Goal: Transaction & Acquisition: Subscribe to service/newsletter

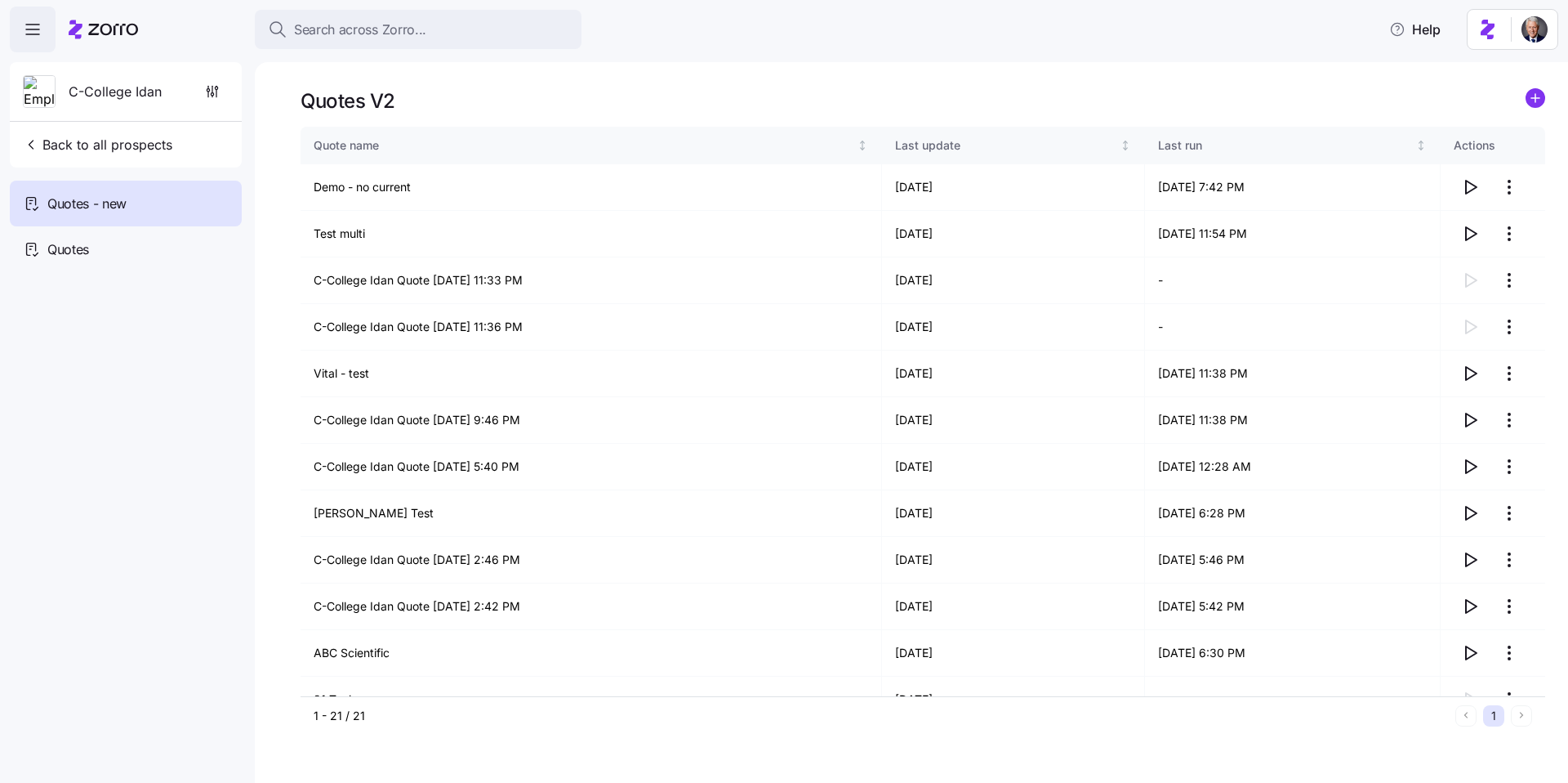
click at [723, 52] on div "Search across Zorro... Help" at bounding box center [784, 29] width 1549 height 46
click at [146, 365] on nav "C-College Idan Back to all prospects Quotes - new Quotes" at bounding box center [127, 418] width 255 height 731
click at [152, 134] on button "Back to all prospects" at bounding box center [97, 144] width 162 height 32
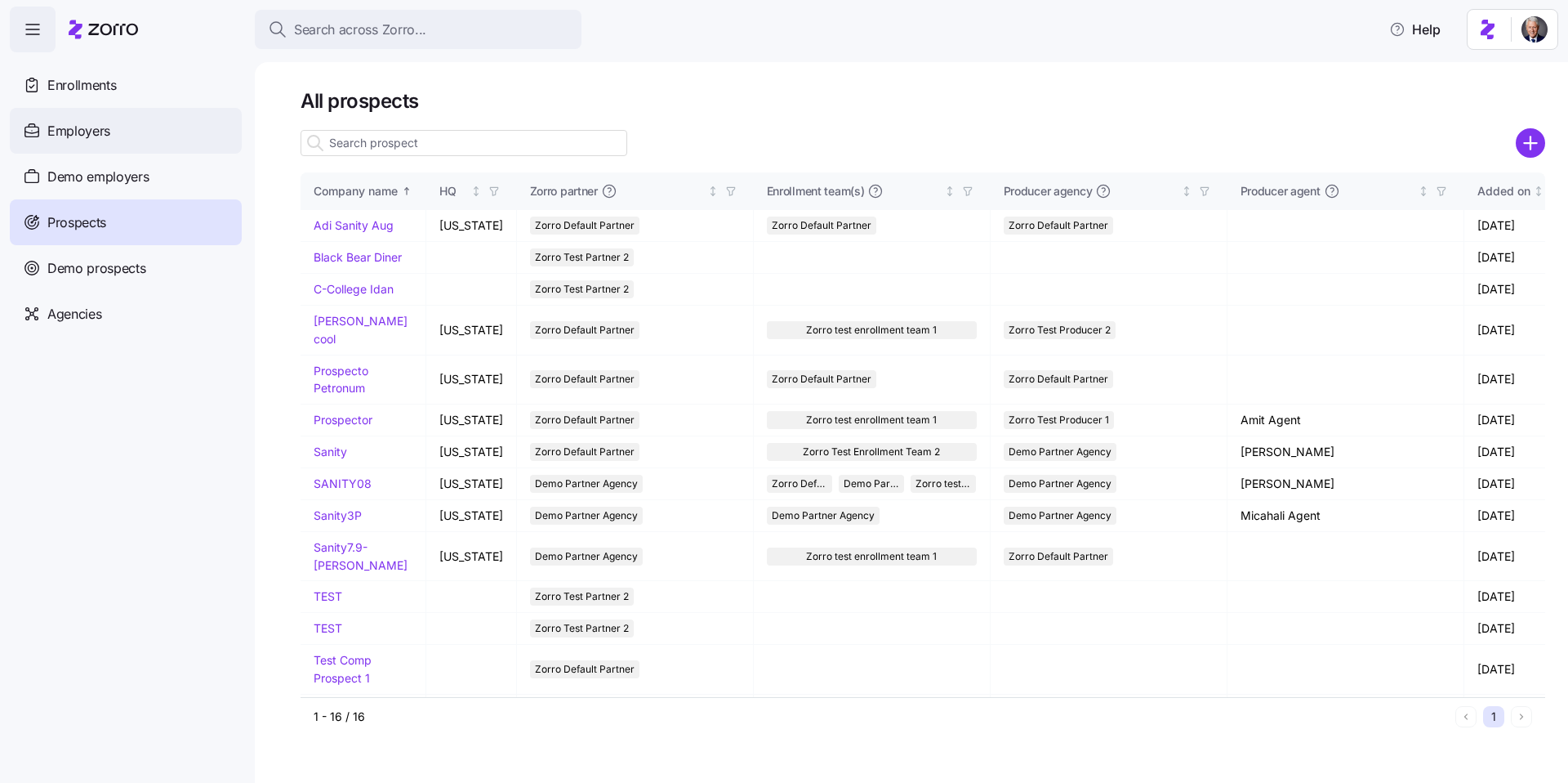
click at [121, 125] on div "Employers" at bounding box center [126, 131] width 232 height 46
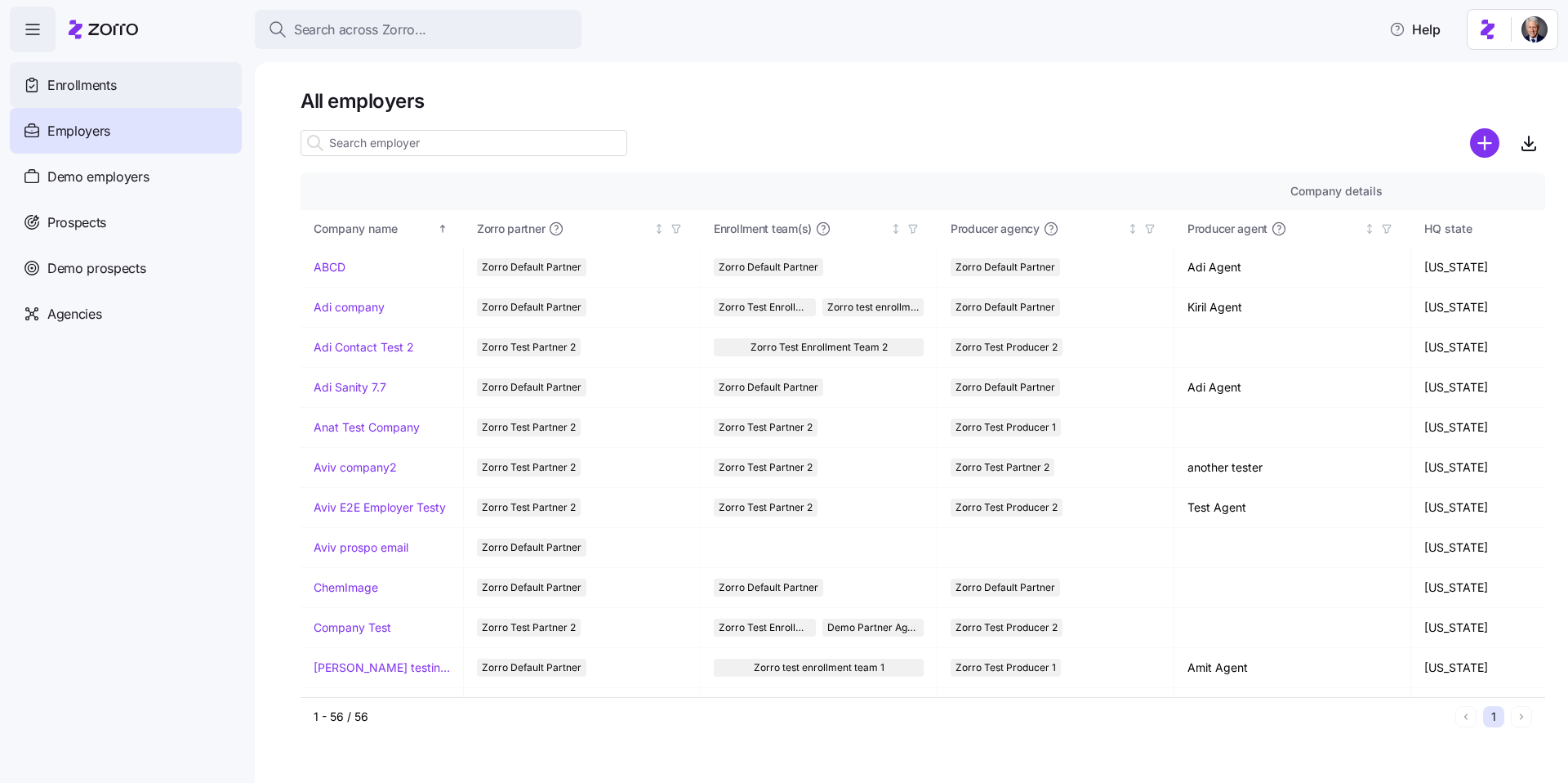
click at [87, 76] on span "Enrollments" at bounding box center [82, 85] width 68 height 21
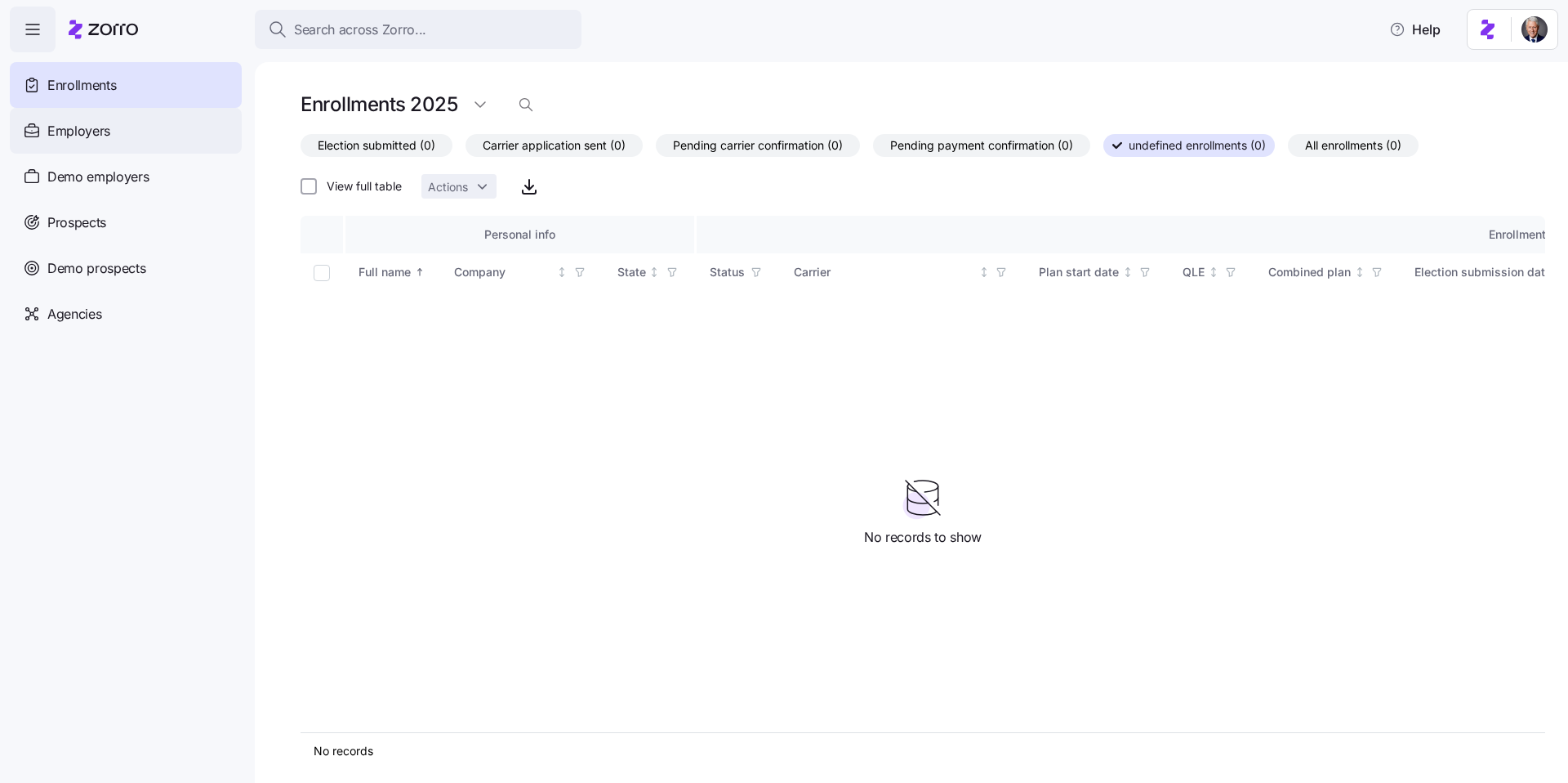
click at [113, 130] on div "Employers" at bounding box center [126, 131] width 232 height 46
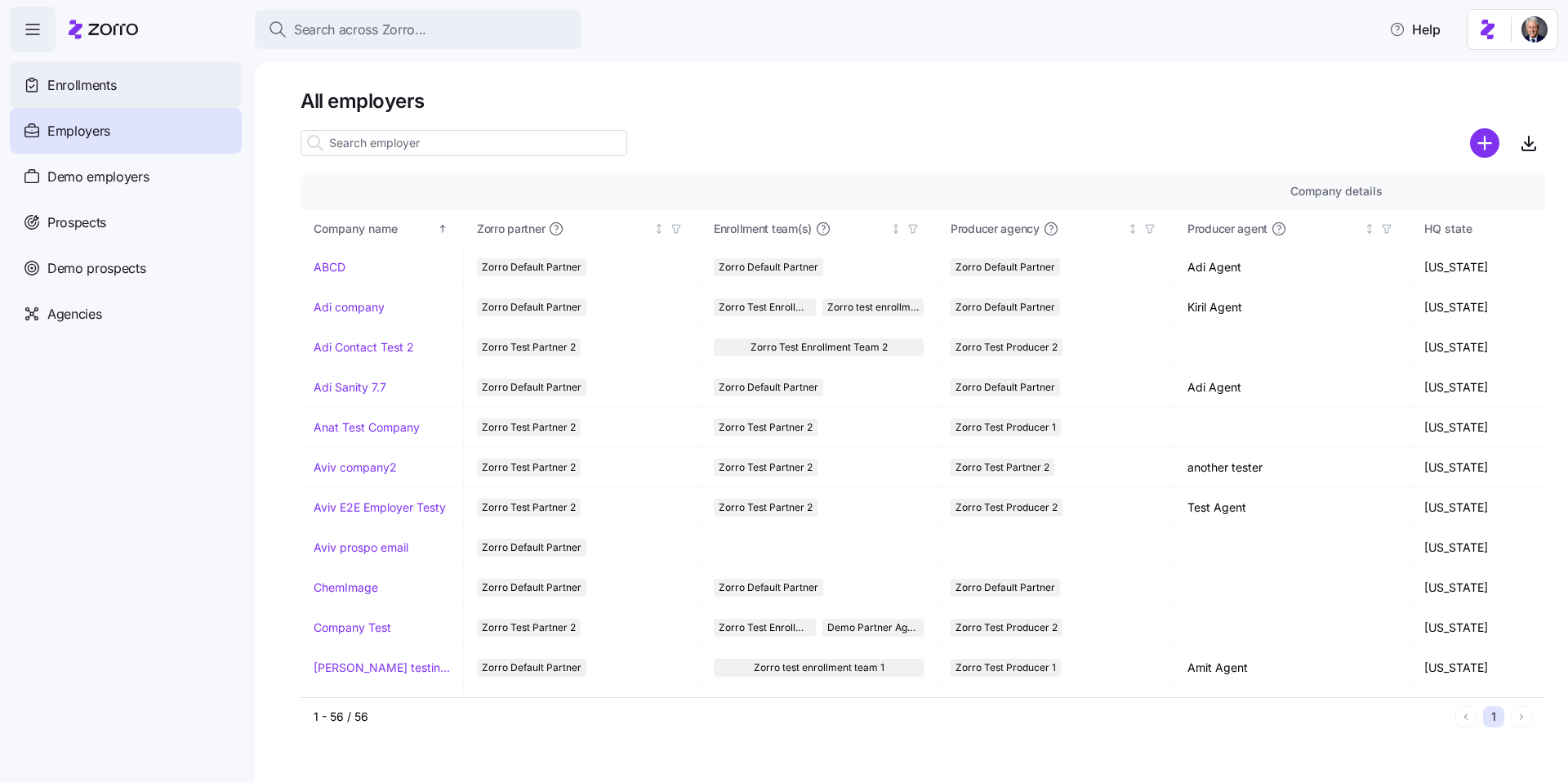
click at [99, 83] on span "Enrollments" at bounding box center [82, 85] width 68 height 21
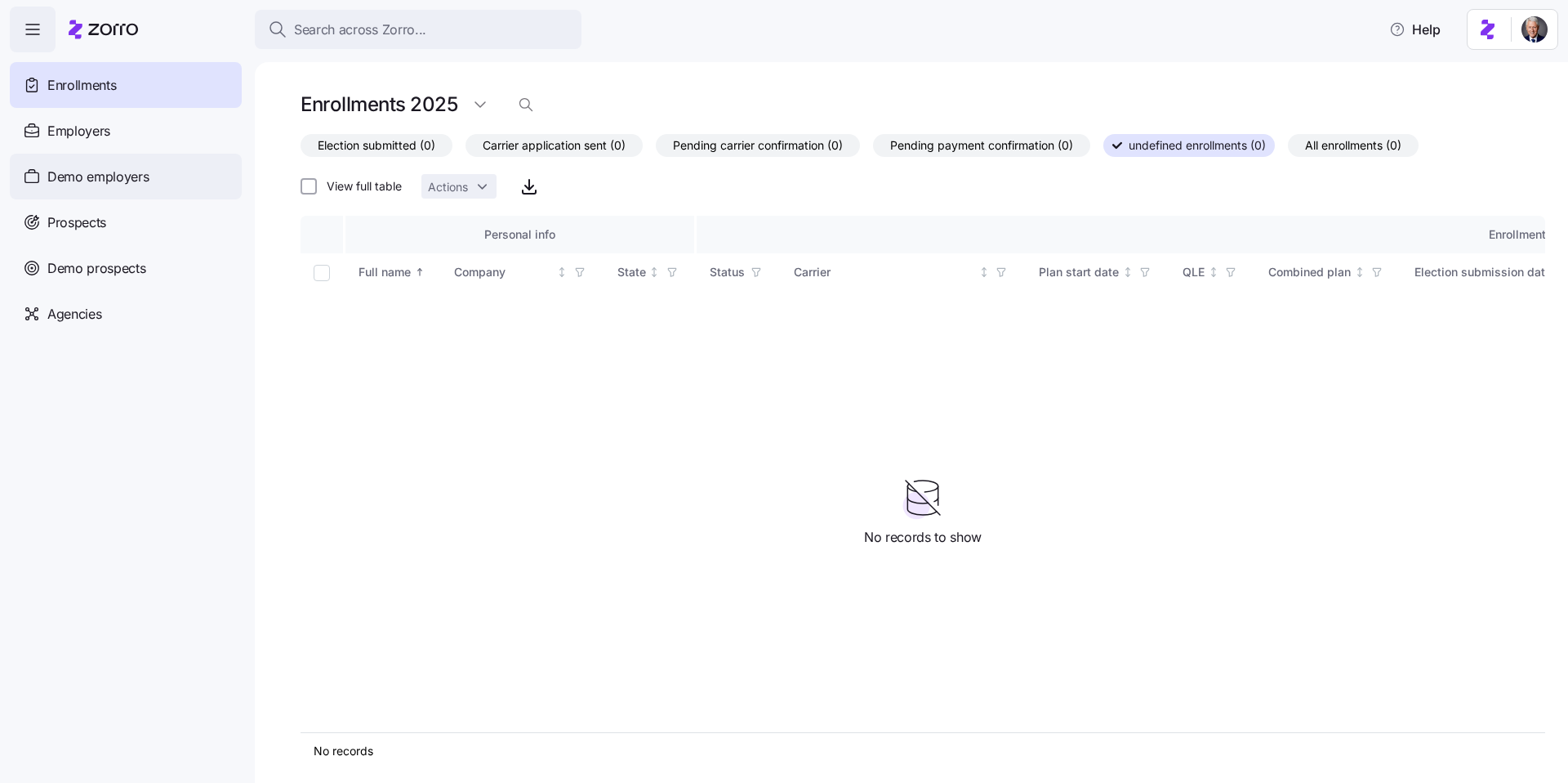
click at [123, 179] on span "Demo employers" at bounding box center [98, 176] width 102 height 21
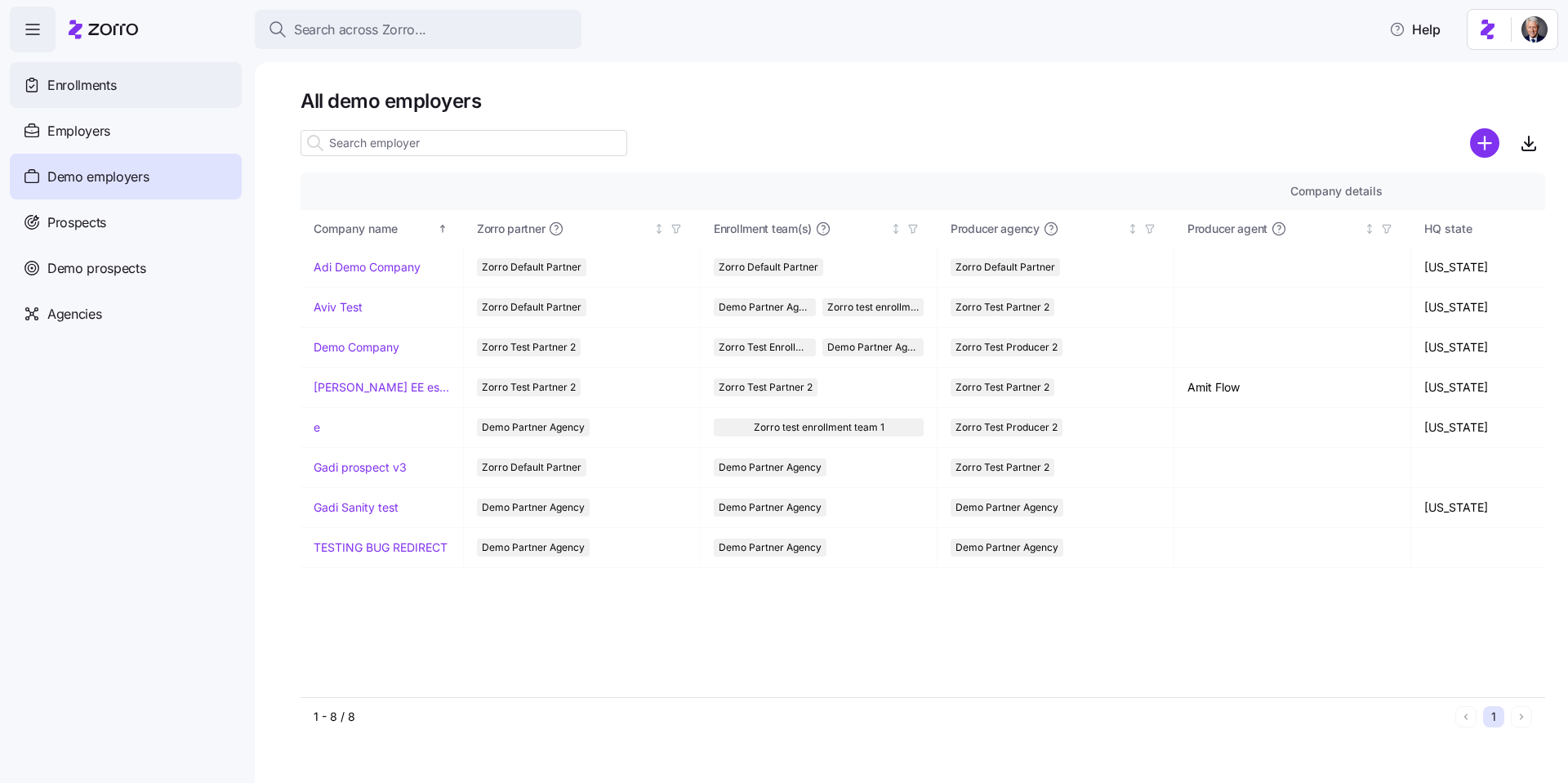
click at [104, 77] on span "Enrollments" at bounding box center [82, 85] width 68 height 21
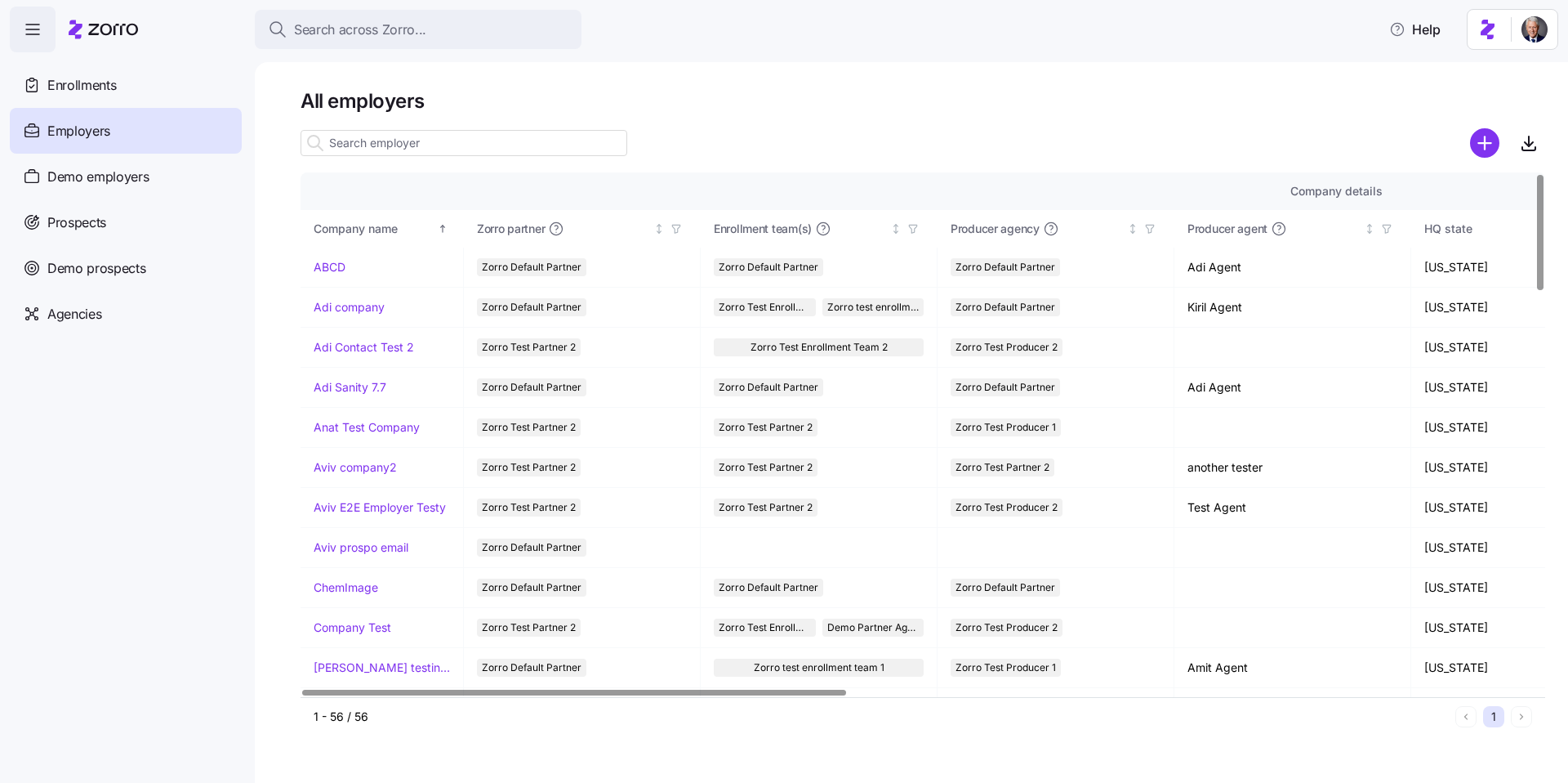
click at [359, 139] on input at bounding box center [463, 142] width 327 height 26
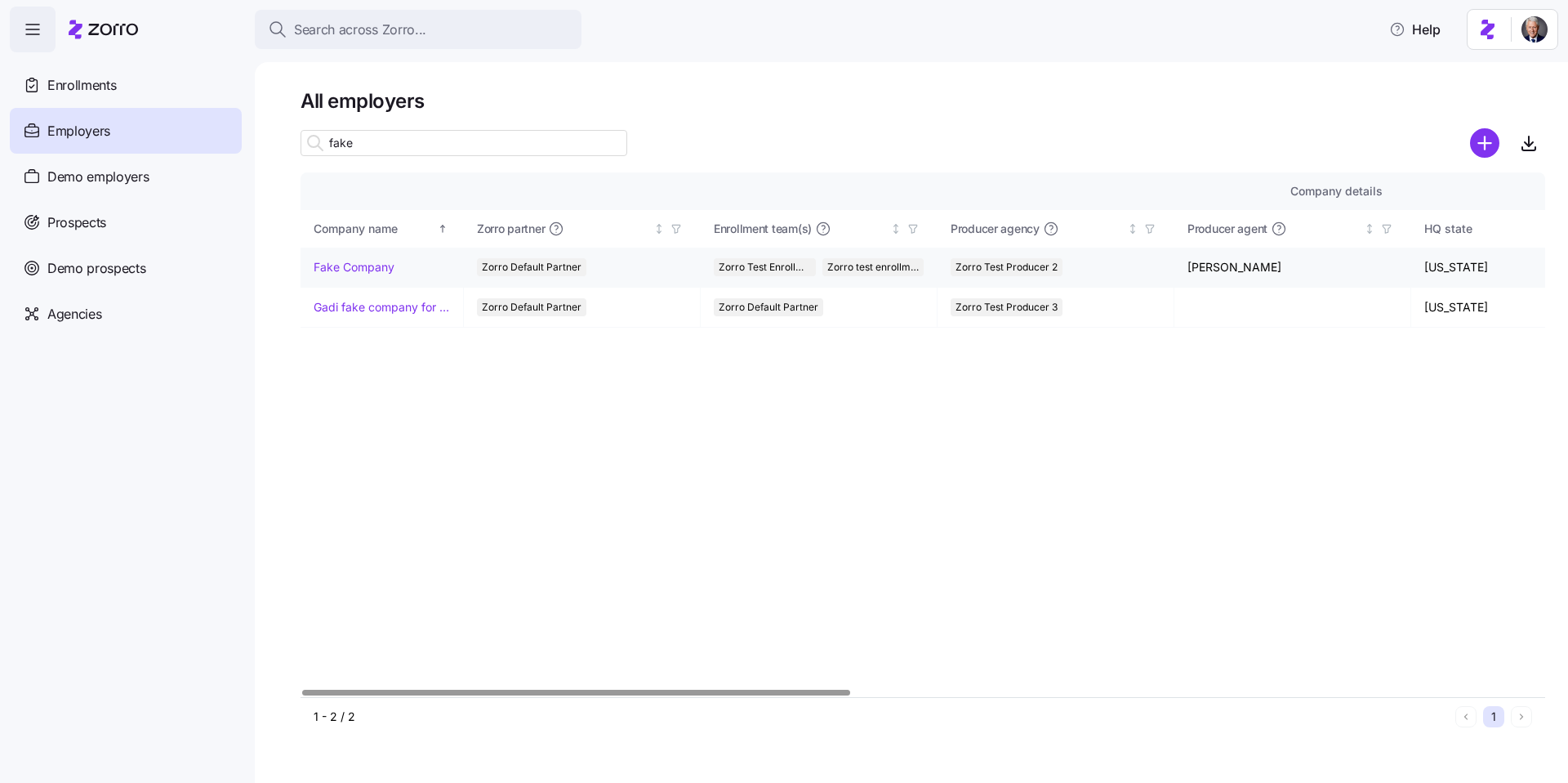
type input "fake"
click at [363, 267] on link "Fake Company" at bounding box center [354, 267] width 81 height 17
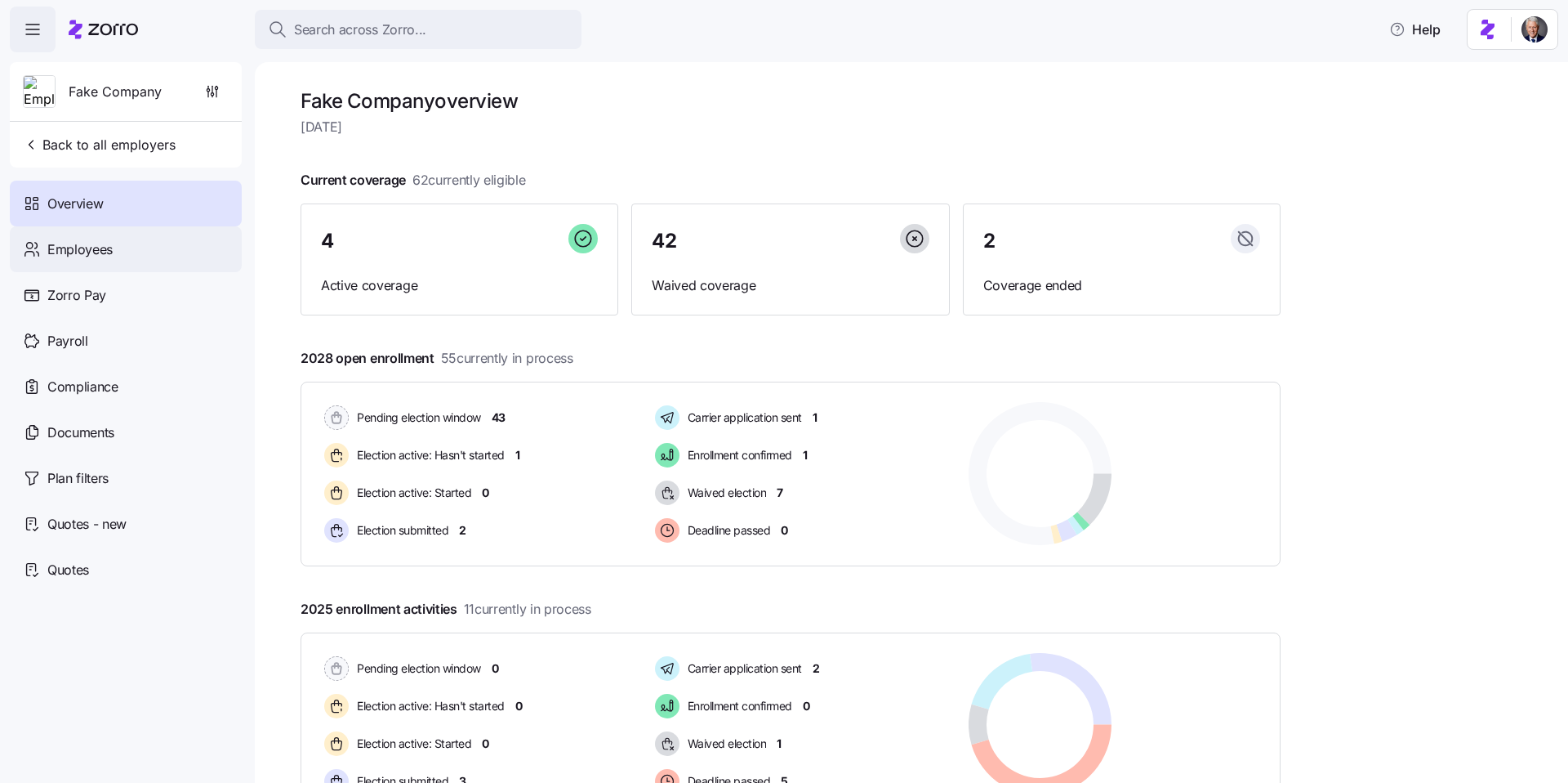
click at [181, 250] on div "Employees" at bounding box center [126, 249] width 232 height 46
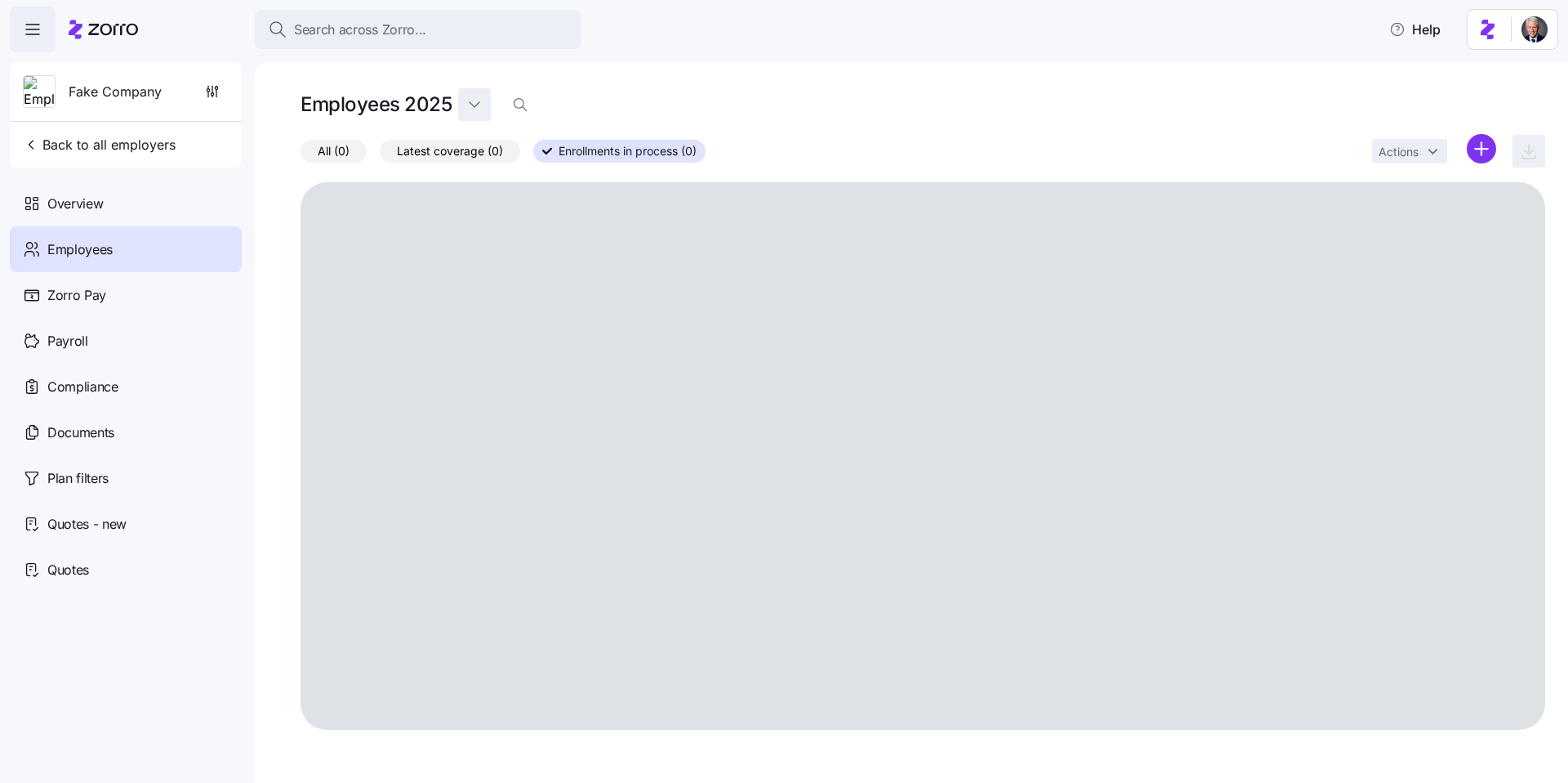
click at [475, 102] on html "Search across Zorro... Help Fake Company Back to all employers Overview Employe…" at bounding box center [784, 386] width 1568 height 773
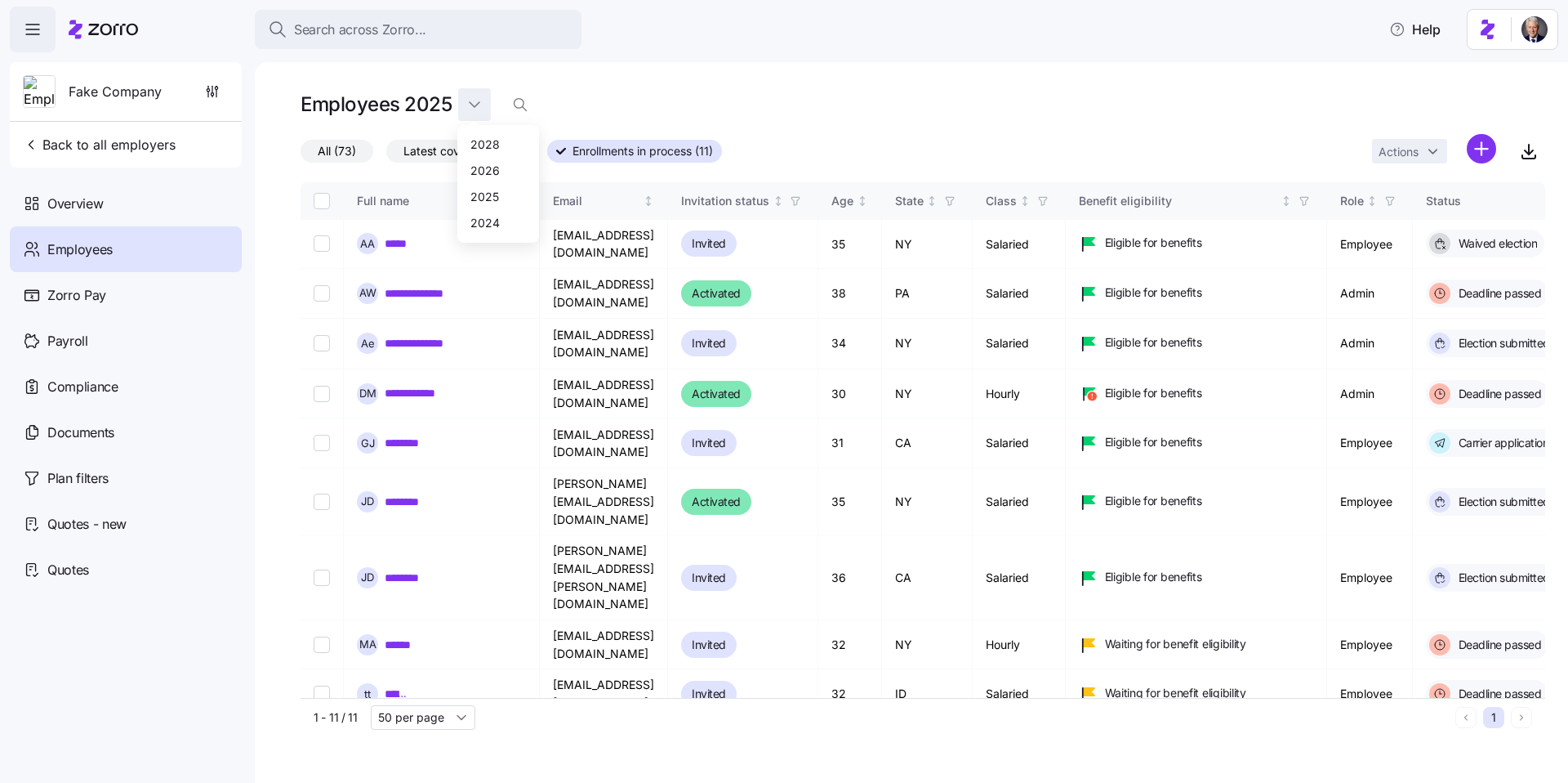
click at [475, 102] on html "**********" at bounding box center [784, 386] width 1568 height 773
click at [764, 115] on div "Employees 2025" at bounding box center [922, 104] width 1245 height 32
click at [470, 102] on html "**********" at bounding box center [784, 386] width 1568 height 773
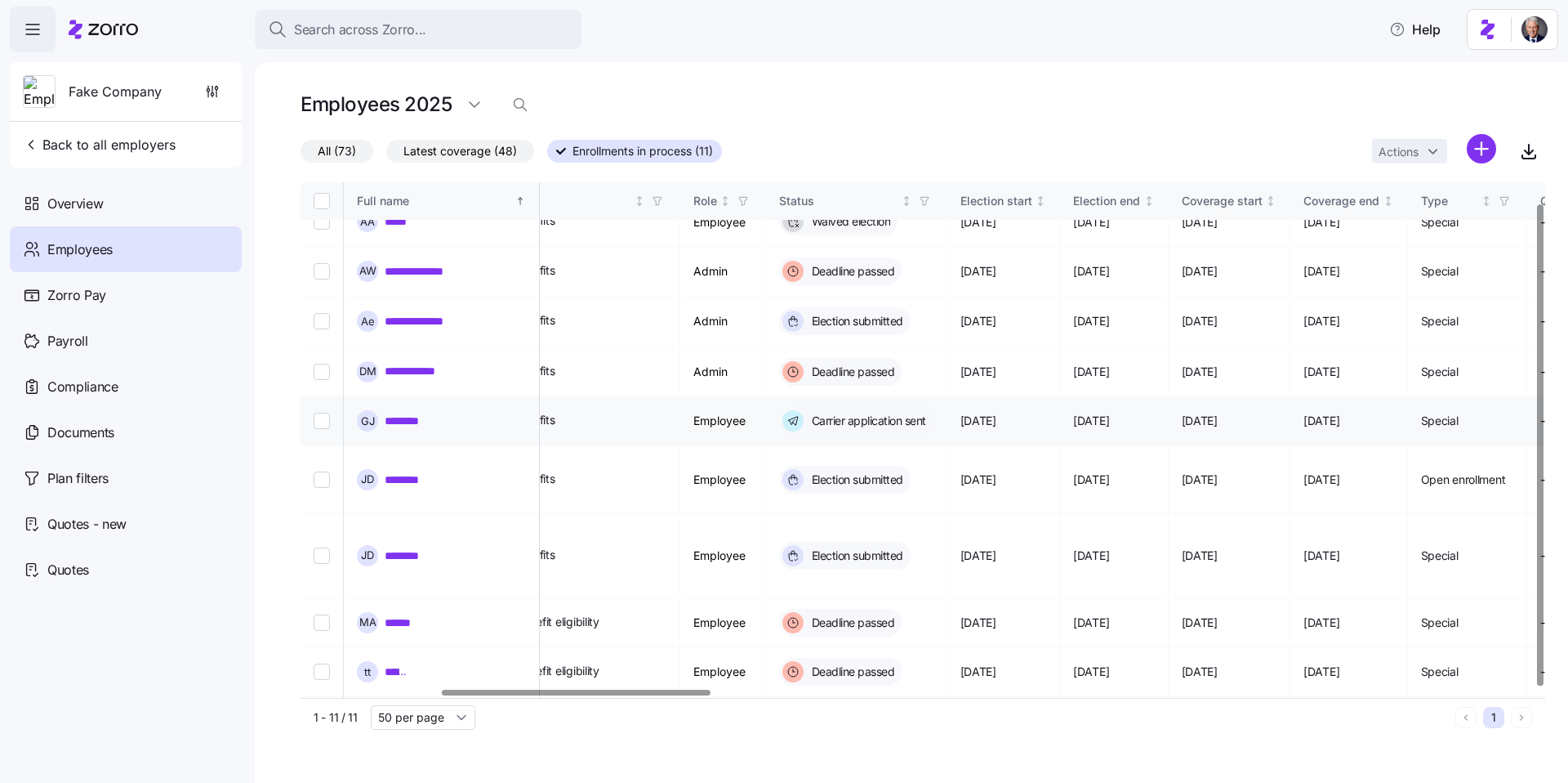
scroll to position [0, 647]
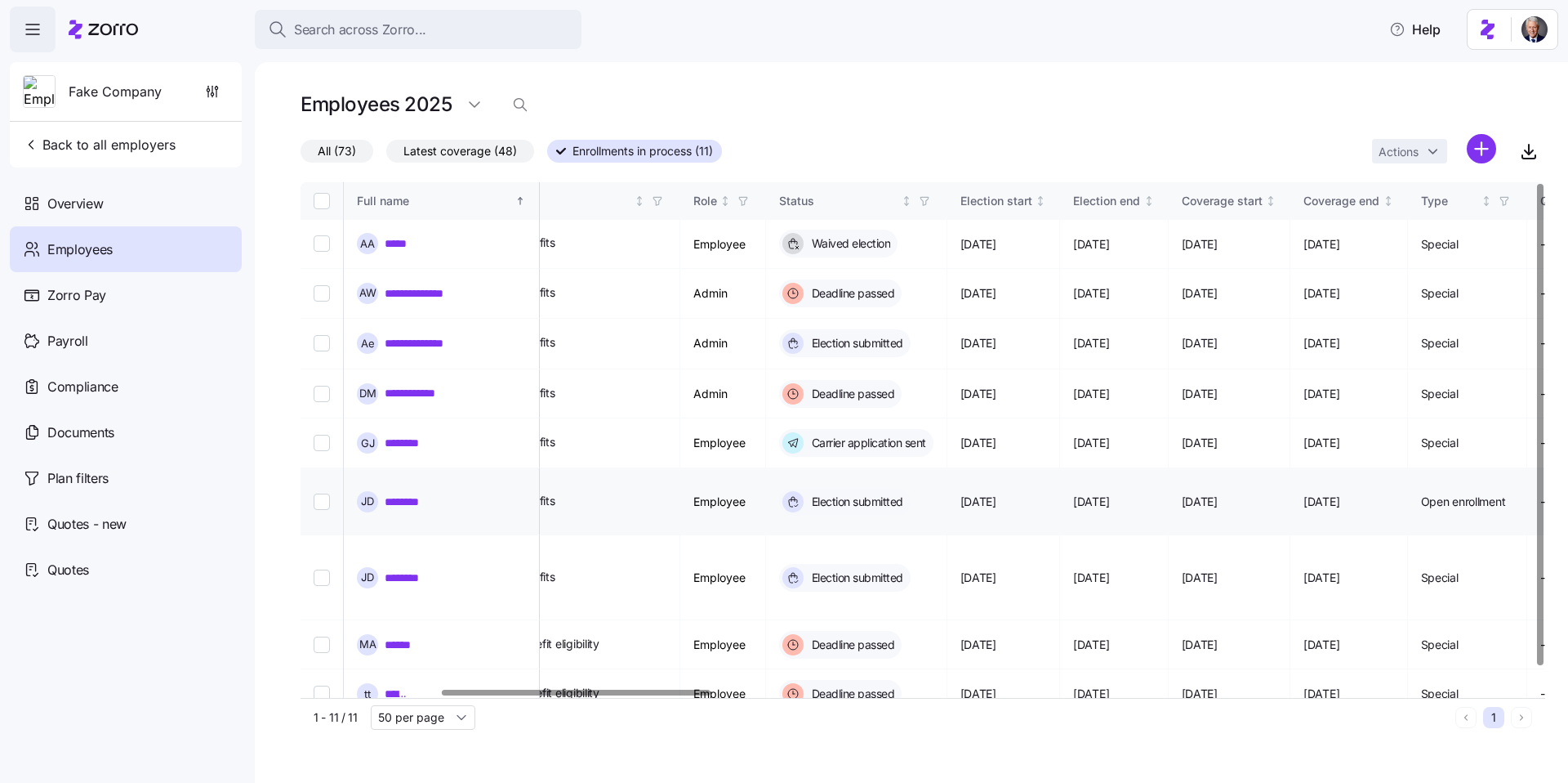
click at [419, 493] on link "********" at bounding box center [411, 502] width 52 height 17
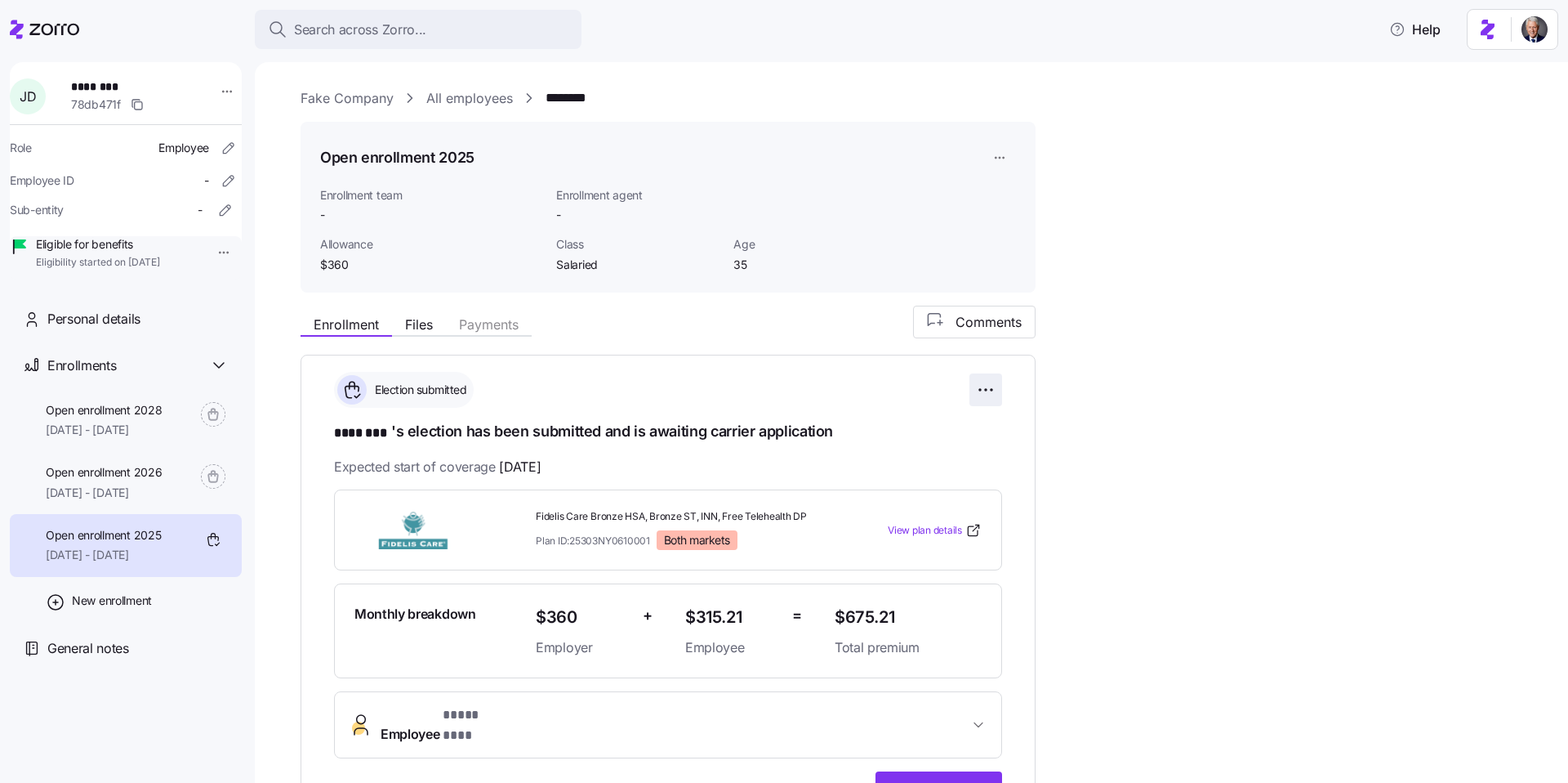
click at [988, 389] on html "**********" at bounding box center [784, 386] width 1568 height 773
click at [899, 490] on div "Reset election" at bounding box center [911, 482] width 162 height 26
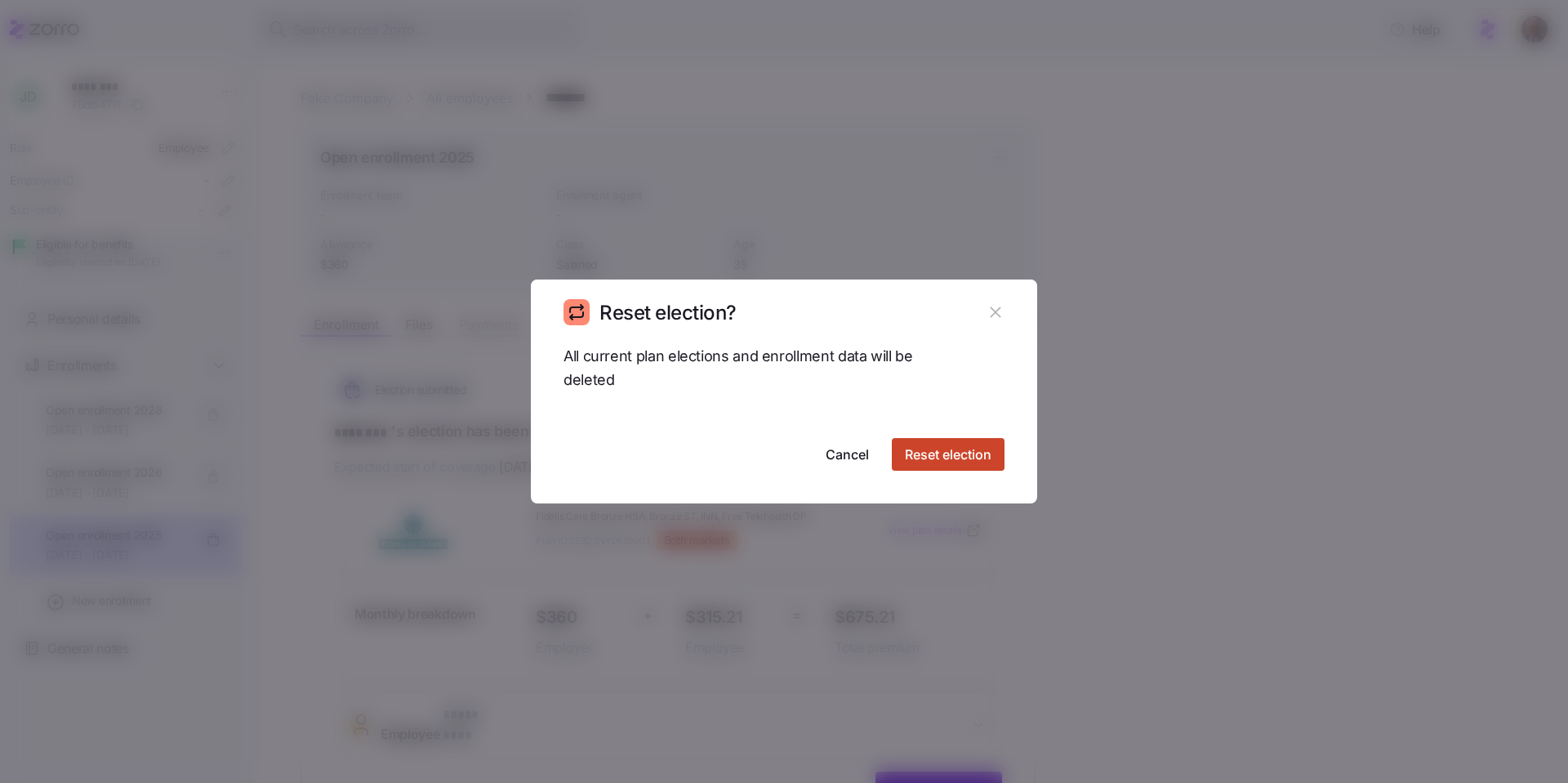
click at [967, 446] on span "Reset election" at bounding box center [948, 454] width 87 height 20
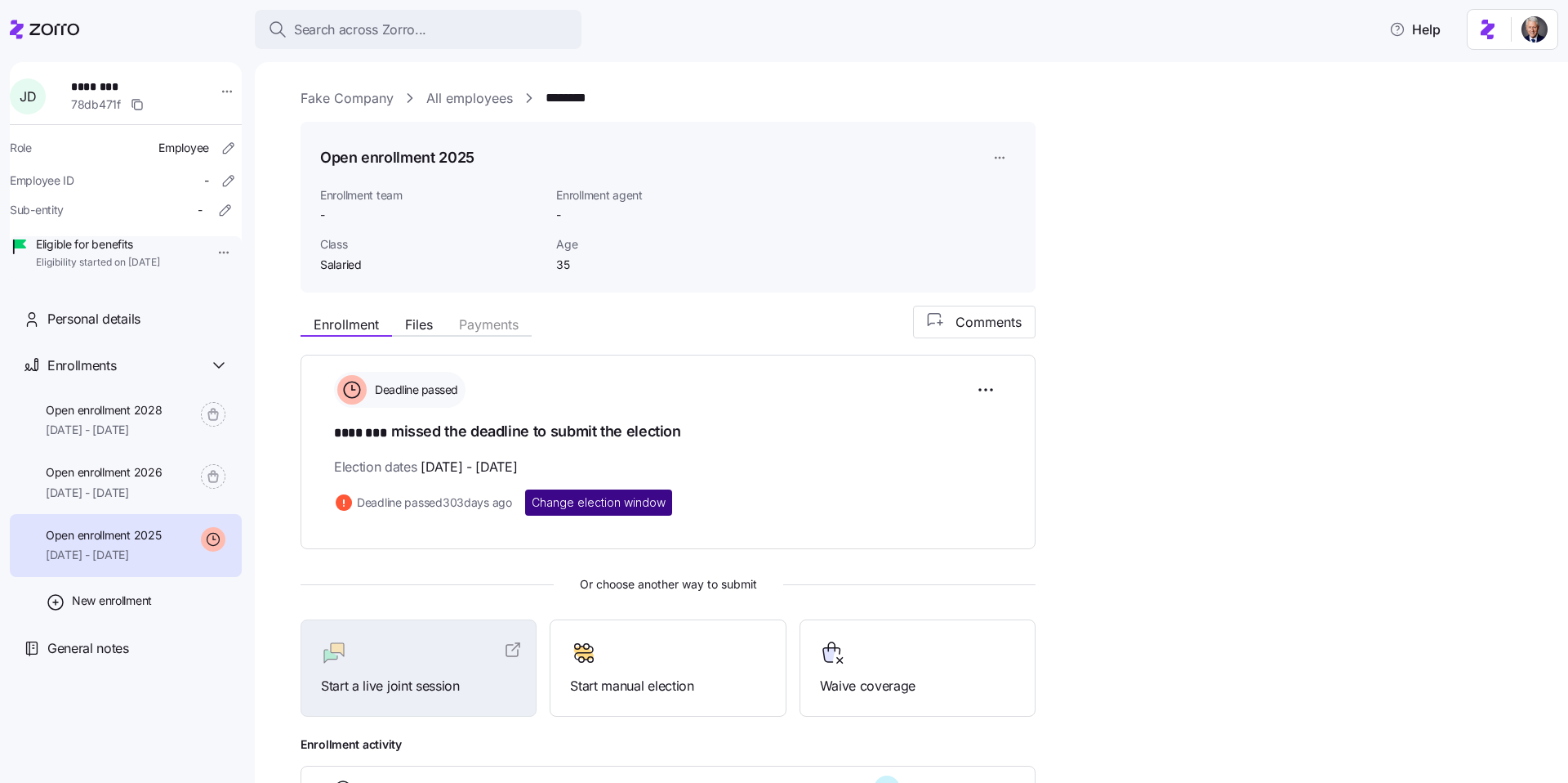
click at [564, 504] on span "Change election window" at bounding box center [598, 503] width 134 height 17
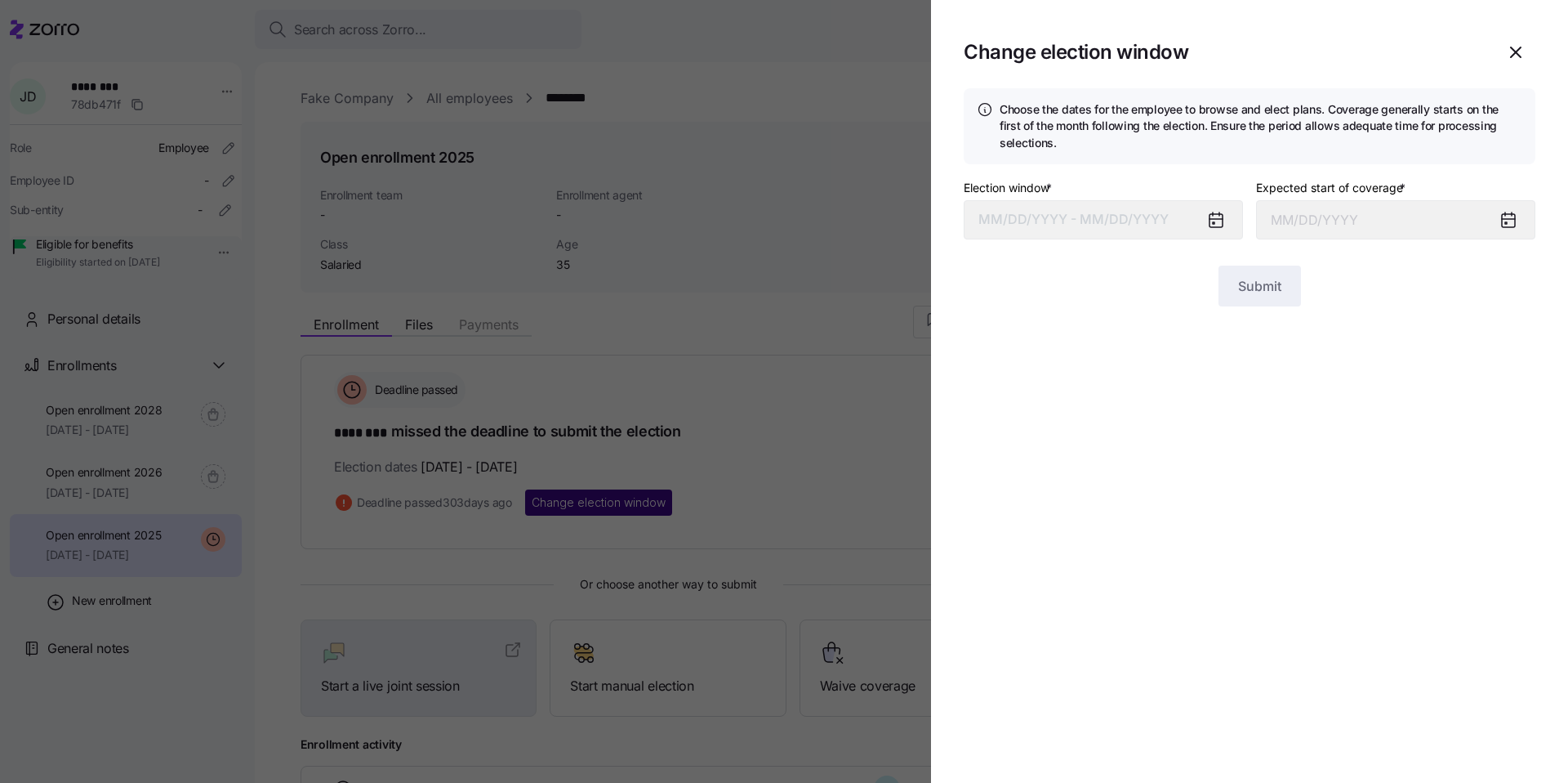
type input "January 1, 2025"
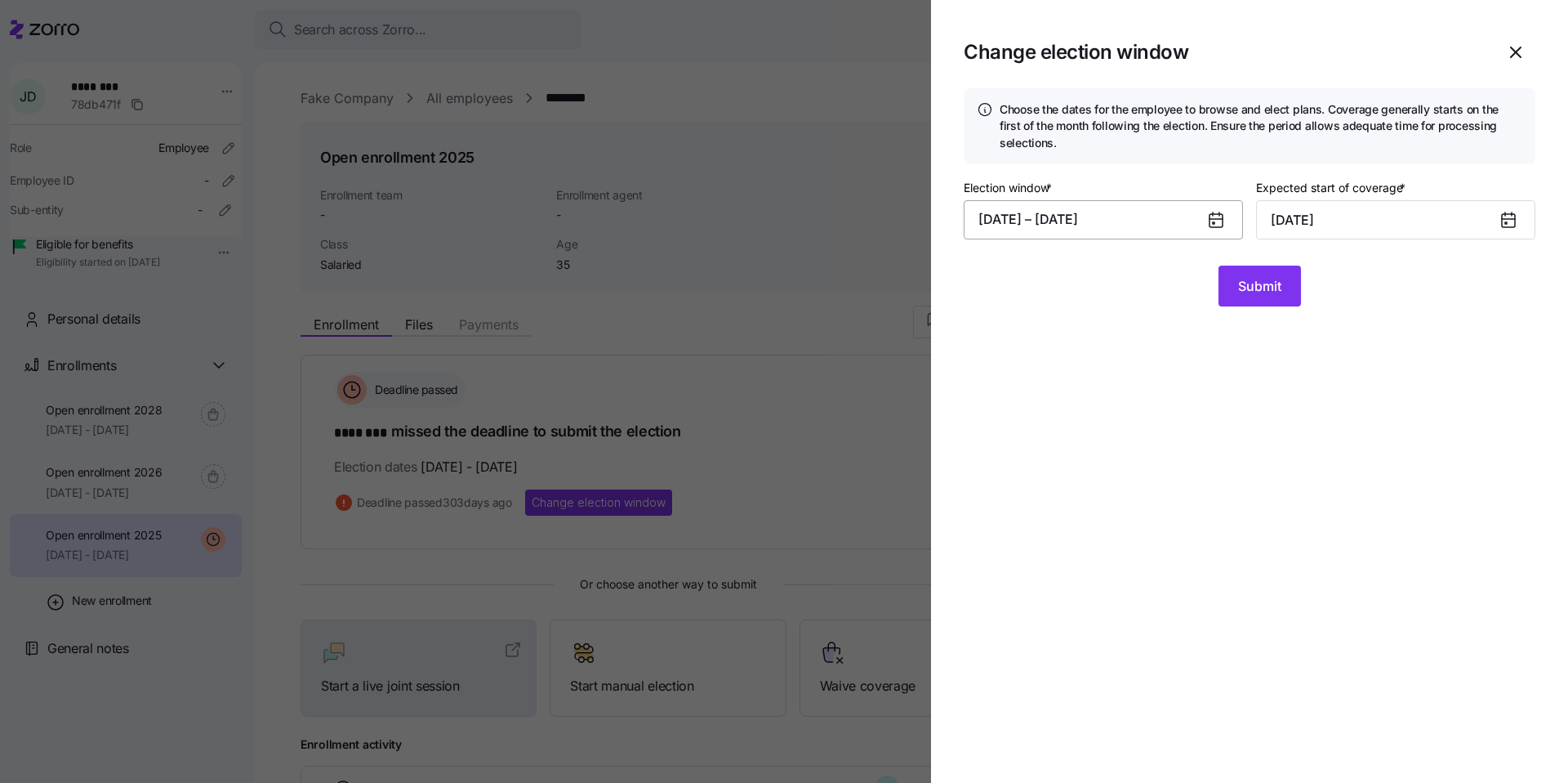
click at [1071, 224] on button "11/01/2024 – 11/23/2024" at bounding box center [1104, 220] width 279 height 39
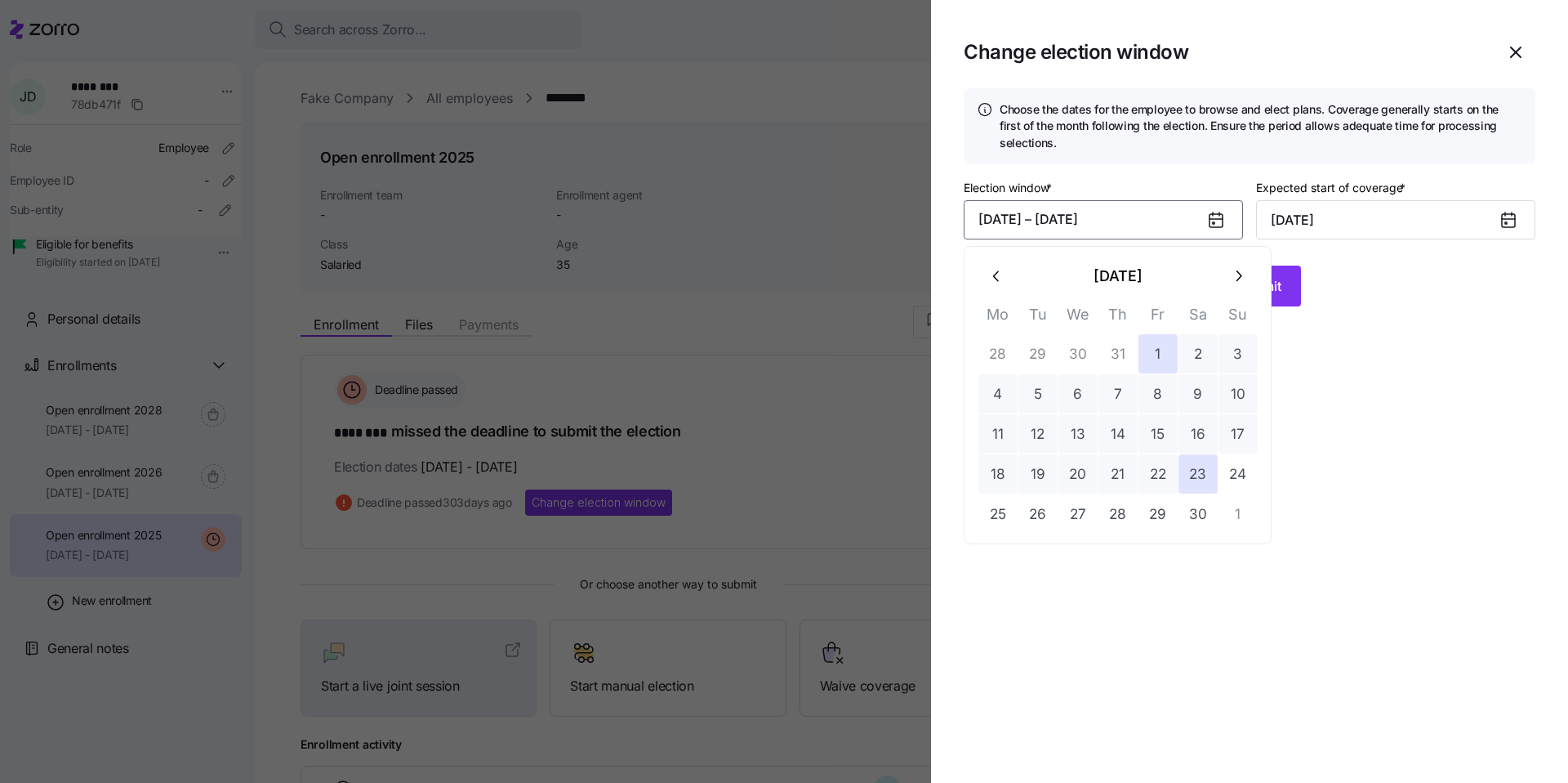
click at [1229, 274] on icon "button" at bounding box center [1239, 276] width 18 height 18
click at [1518, 44] on icon "button" at bounding box center [1516, 52] width 20 height 20
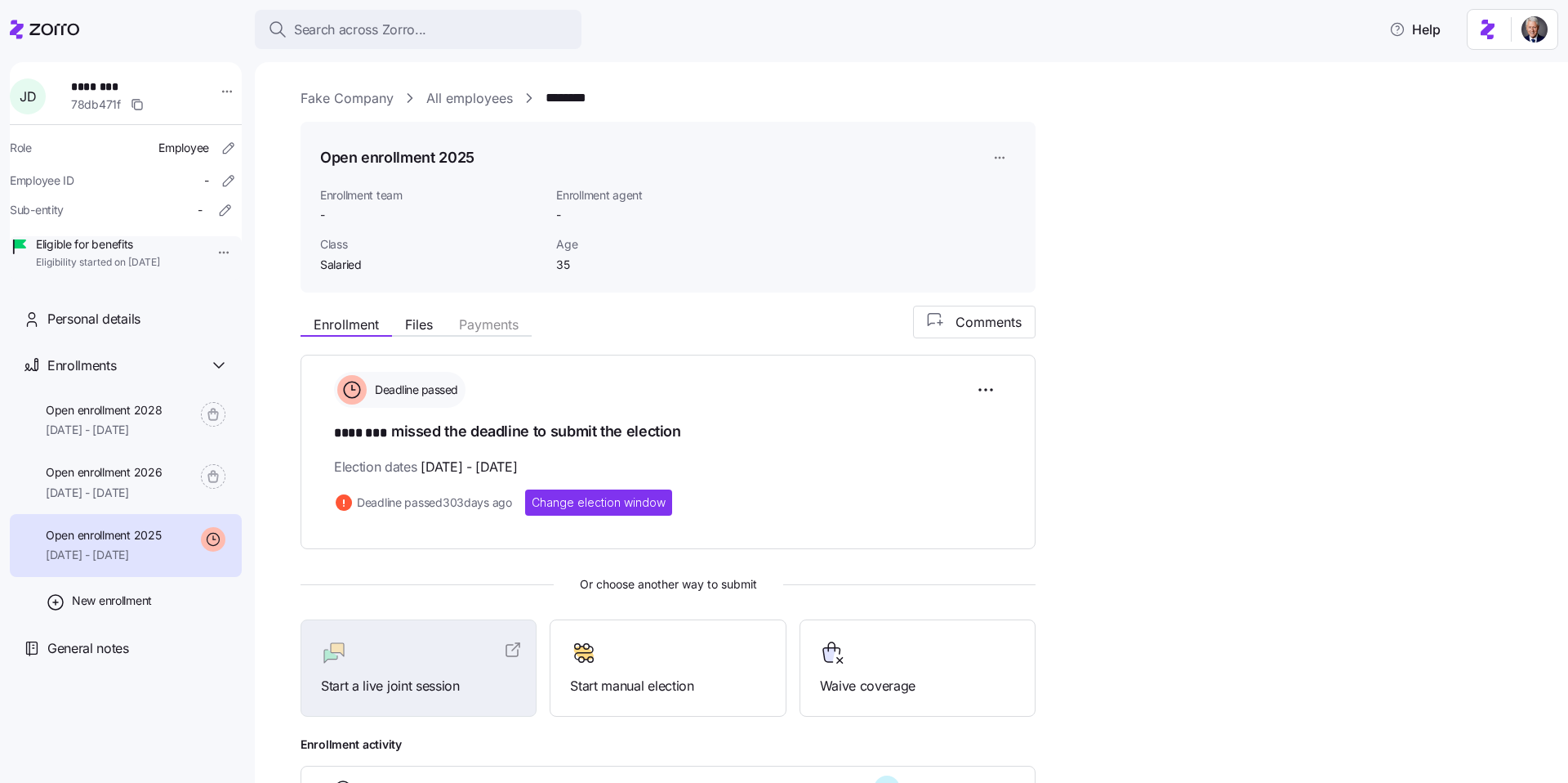
click at [476, 95] on link "All employees" at bounding box center [470, 98] width 87 height 21
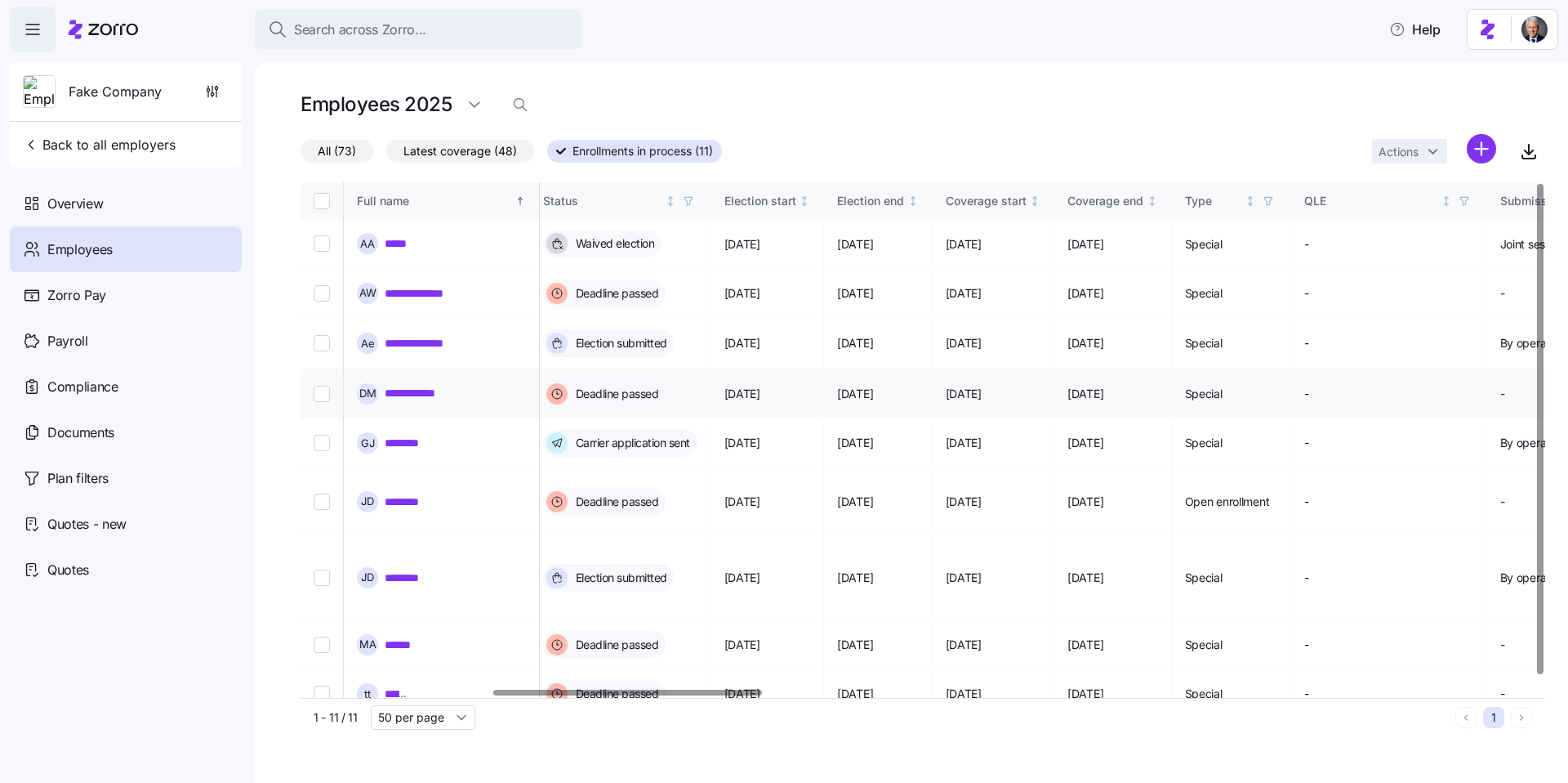
scroll to position [0, 884]
click at [398, 335] on link "**********" at bounding box center [423, 344] width 75 height 17
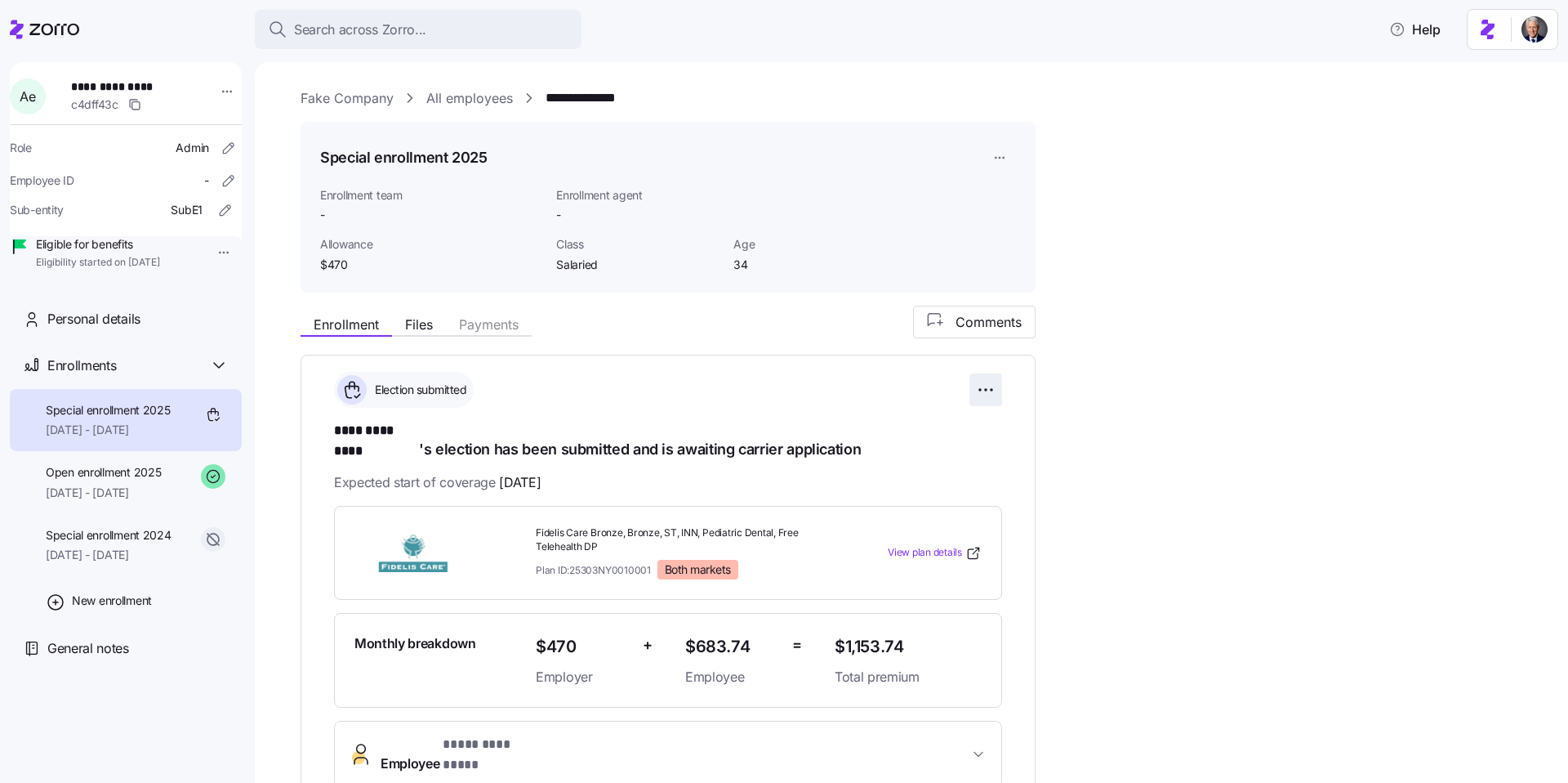
click at [988, 385] on html "**********" at bounding box center [784, 386] width 1568 height 773
click at [881, 487] on span "Reset election" at bounding box center [873, 483] width 72 height 17
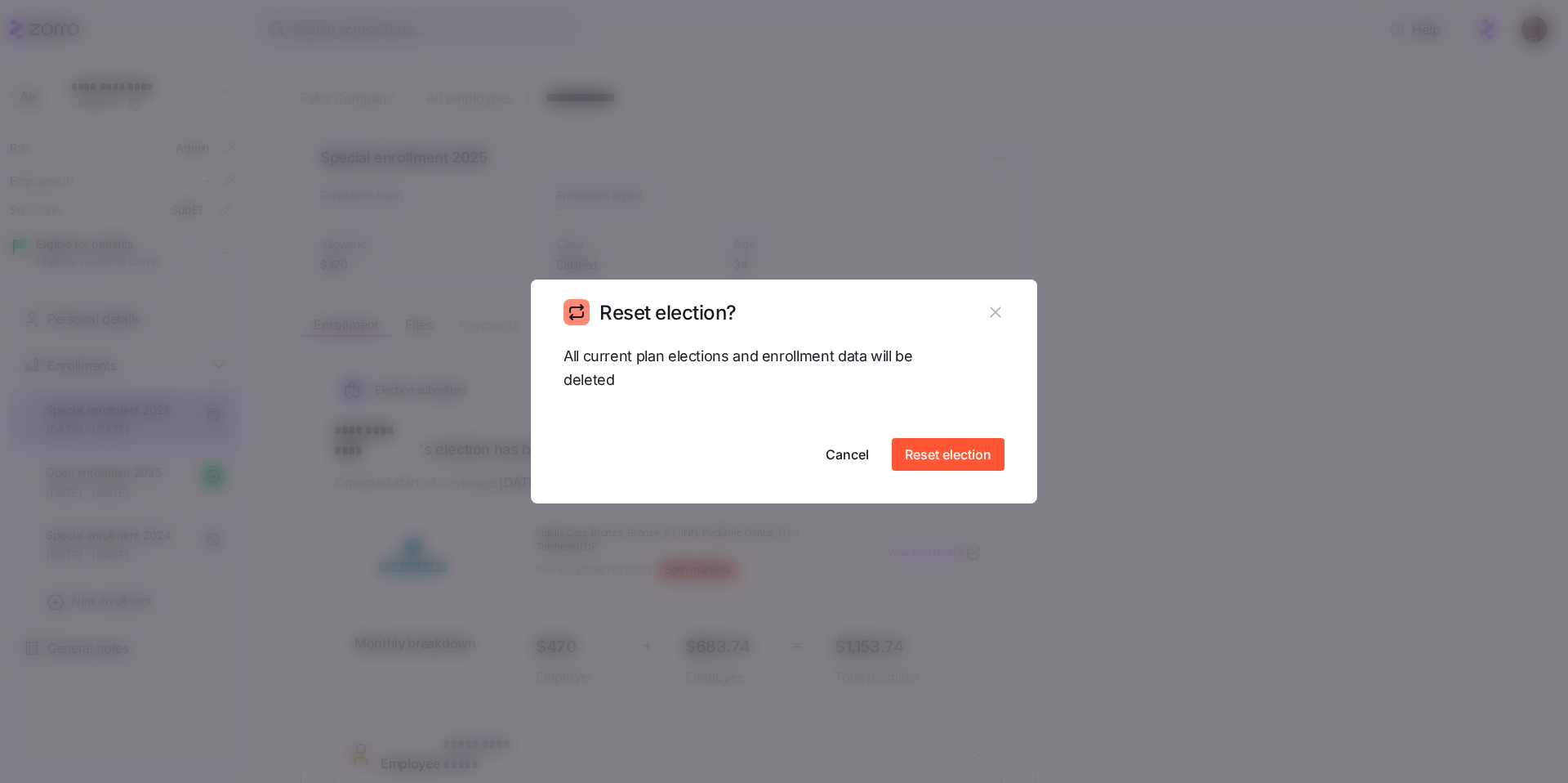
click at [940, 473] on div "All current plan elections and enrollment data will be deleted Cancel Reset ele…" at bounding box center [784, 424] width 507 height 159
click at [920, 458] on span "Reset election" at bounding box center [948, 454] width 87 height 20
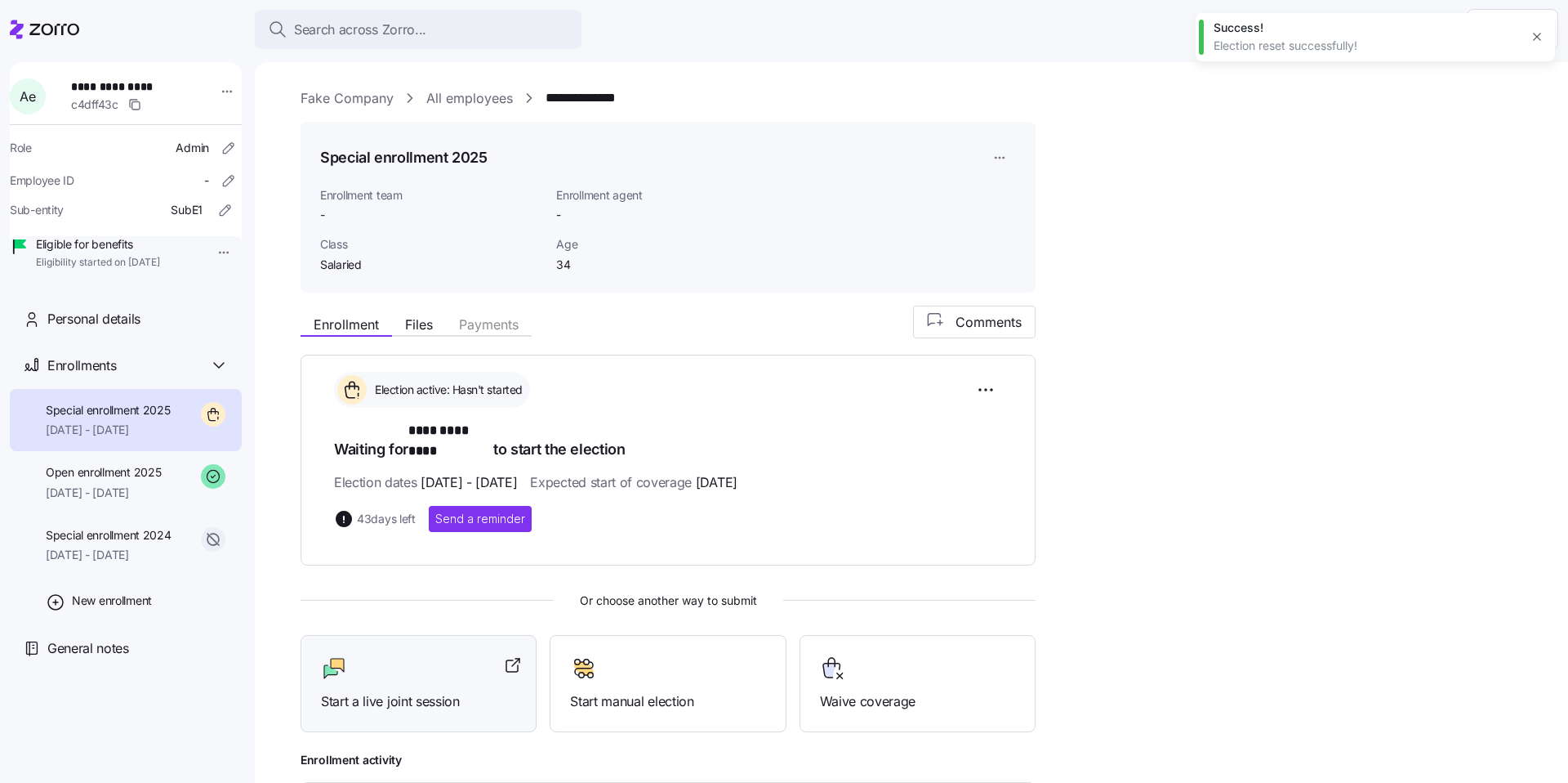
click at [454, 658] on div at bounding box center [418, 668] width 195 height 26
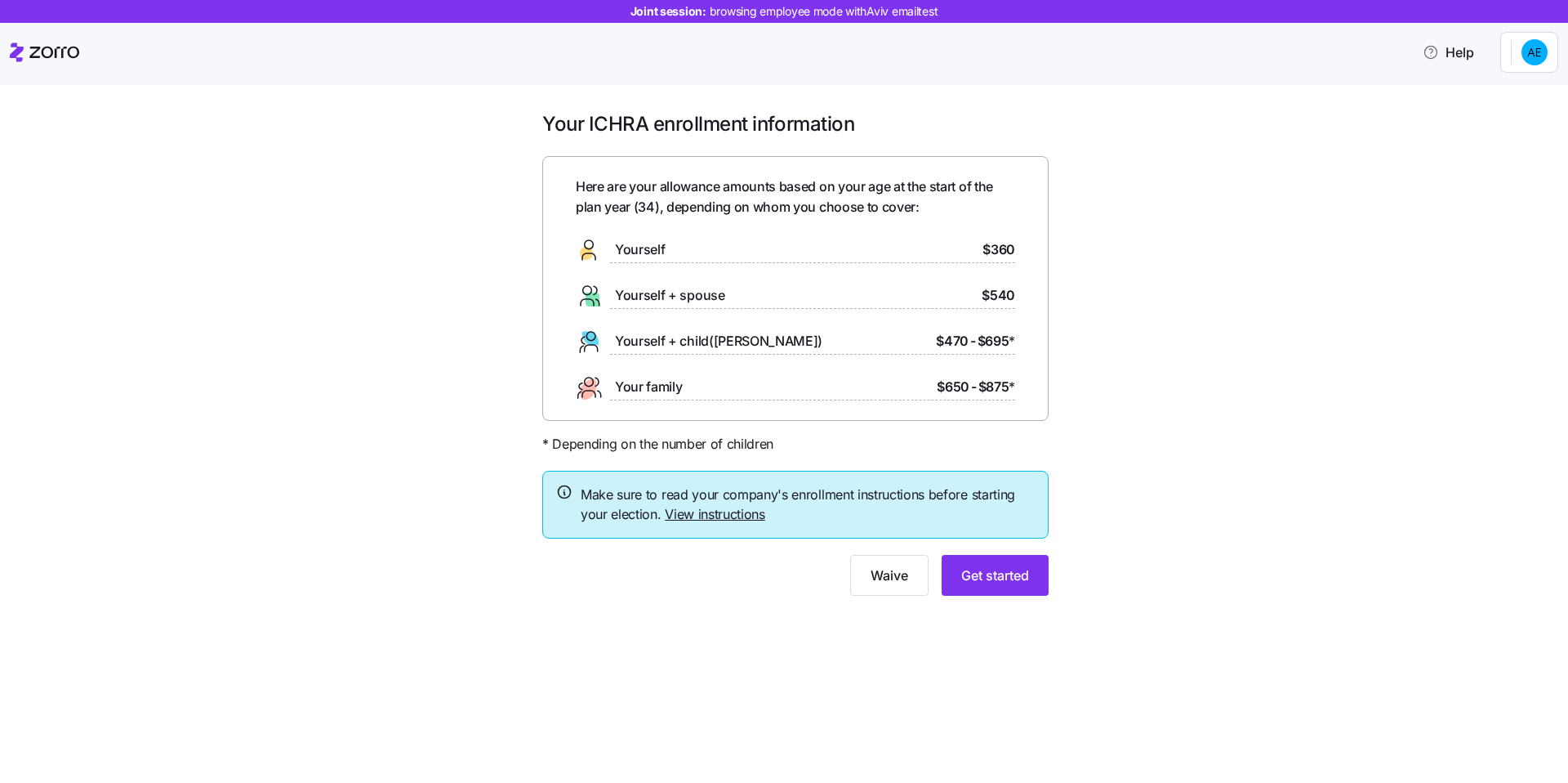
click at [1123, 503] on div "Your ICHRA enrollment information Here are your allowance amounts based on your…" at bounding box center [795, 364] width 1500 height 504
click at [1007, 574] on span "Get started" at bounding box center [996, 576] width 68 height 20
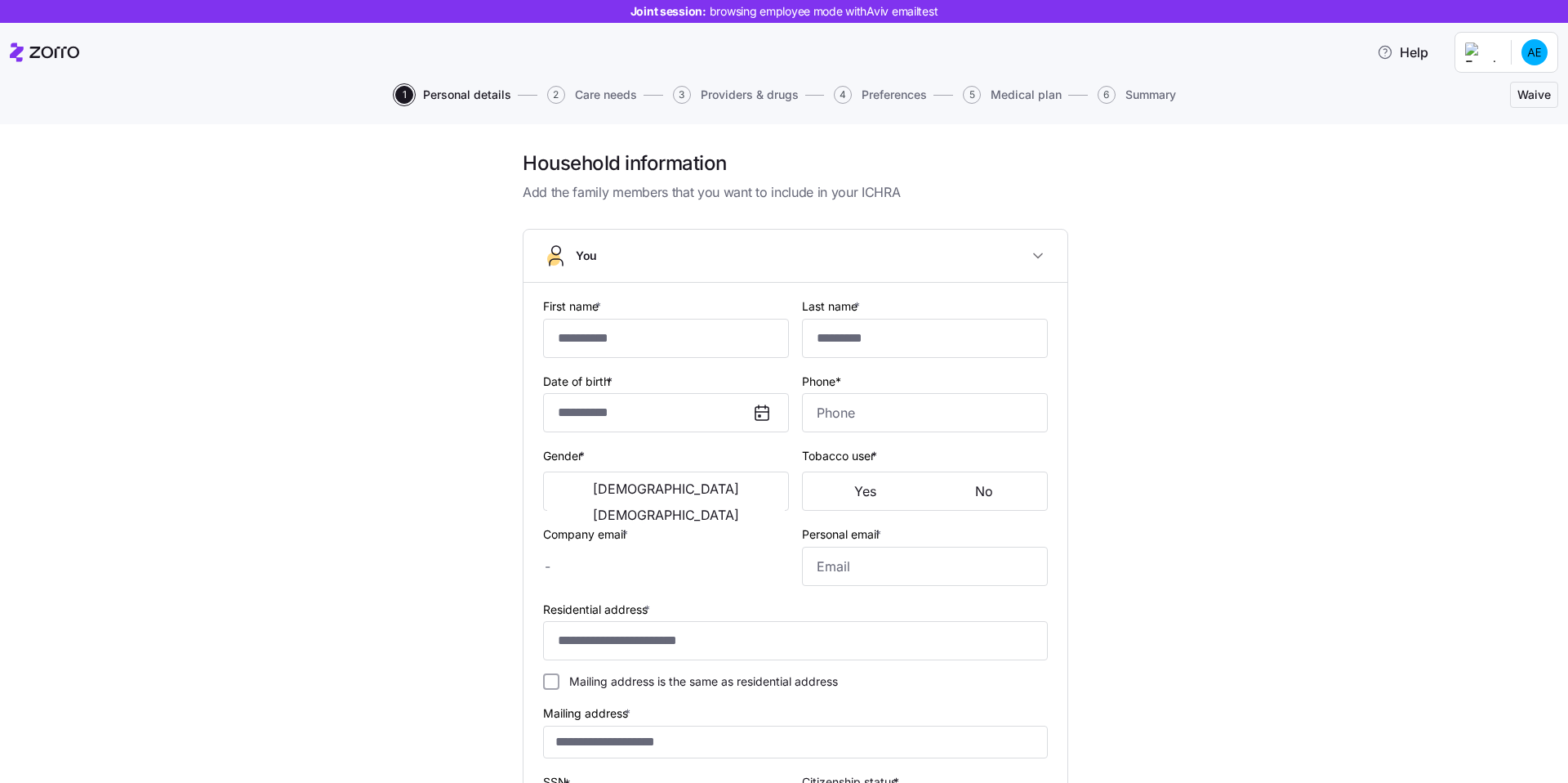
type input "****"
type input "*********"
type input "[EMAIL_ADDRESS][DOMAIN_NAME]"
type input "[EMAIL_ADDRESS]"
type input "**********"
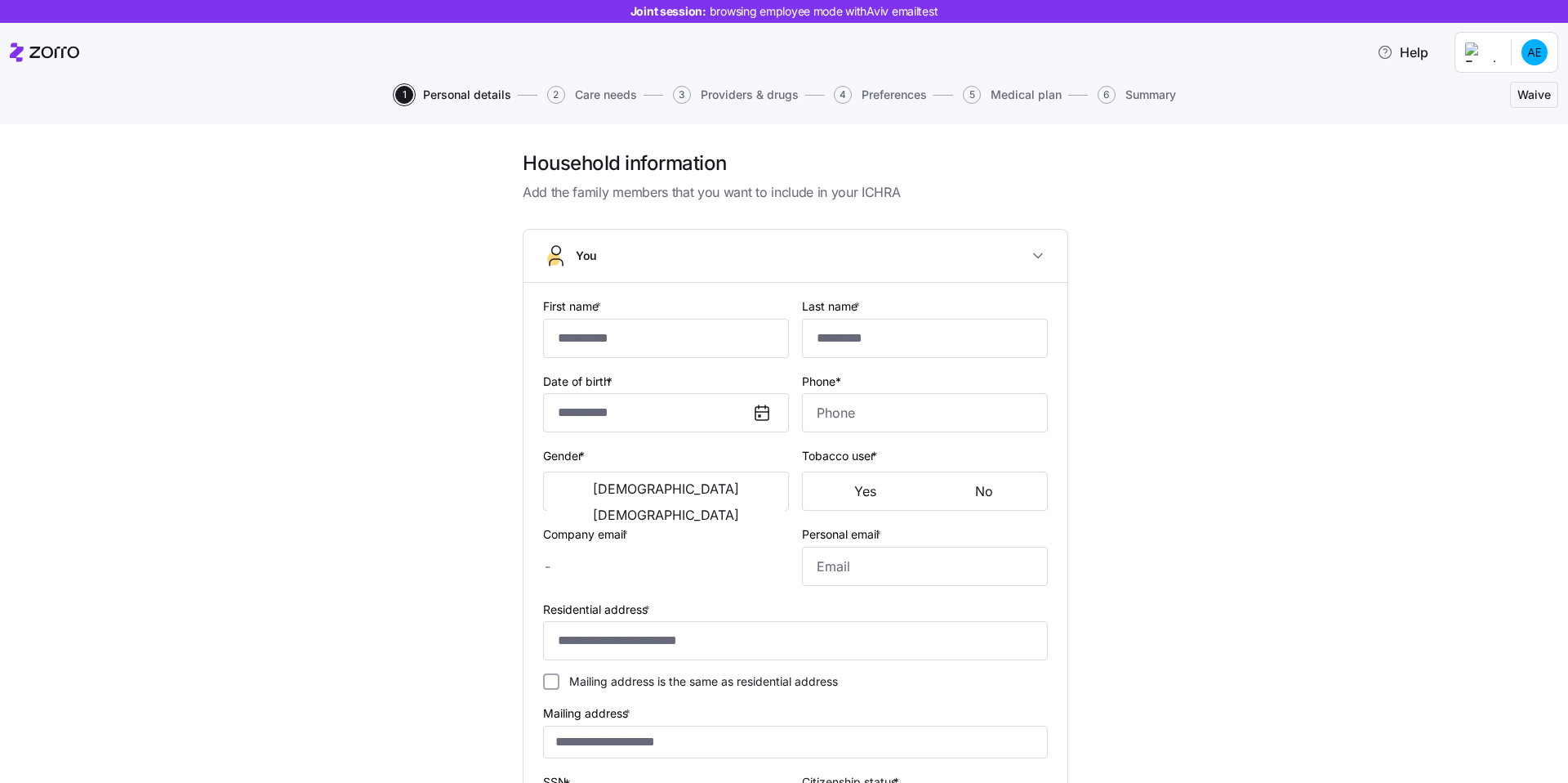
type input "**********"
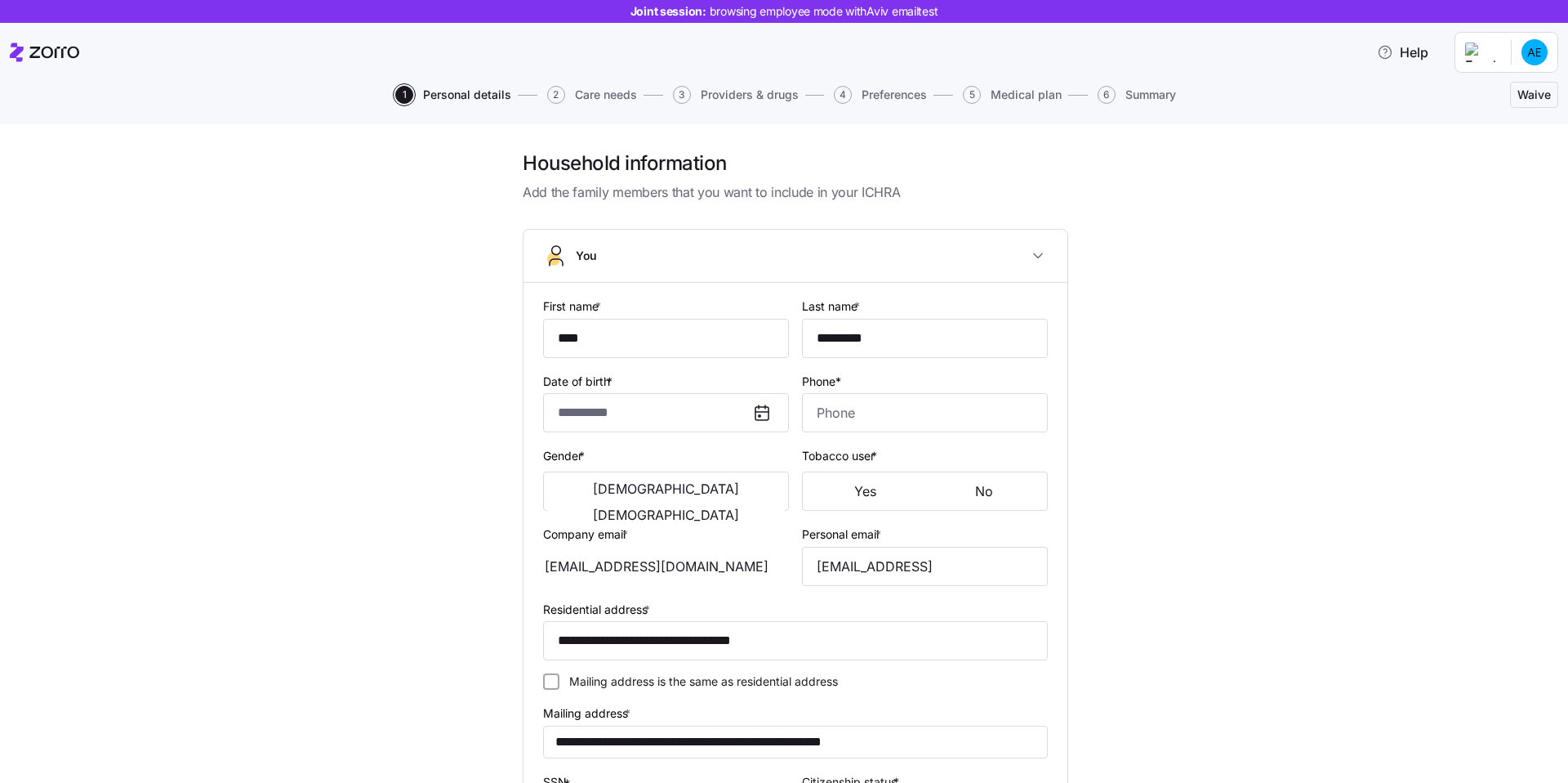
type input "**********"
type input "[PHONE_NUMBER]"
type input "[DEMOGRAPHIC_DATA] citizen"
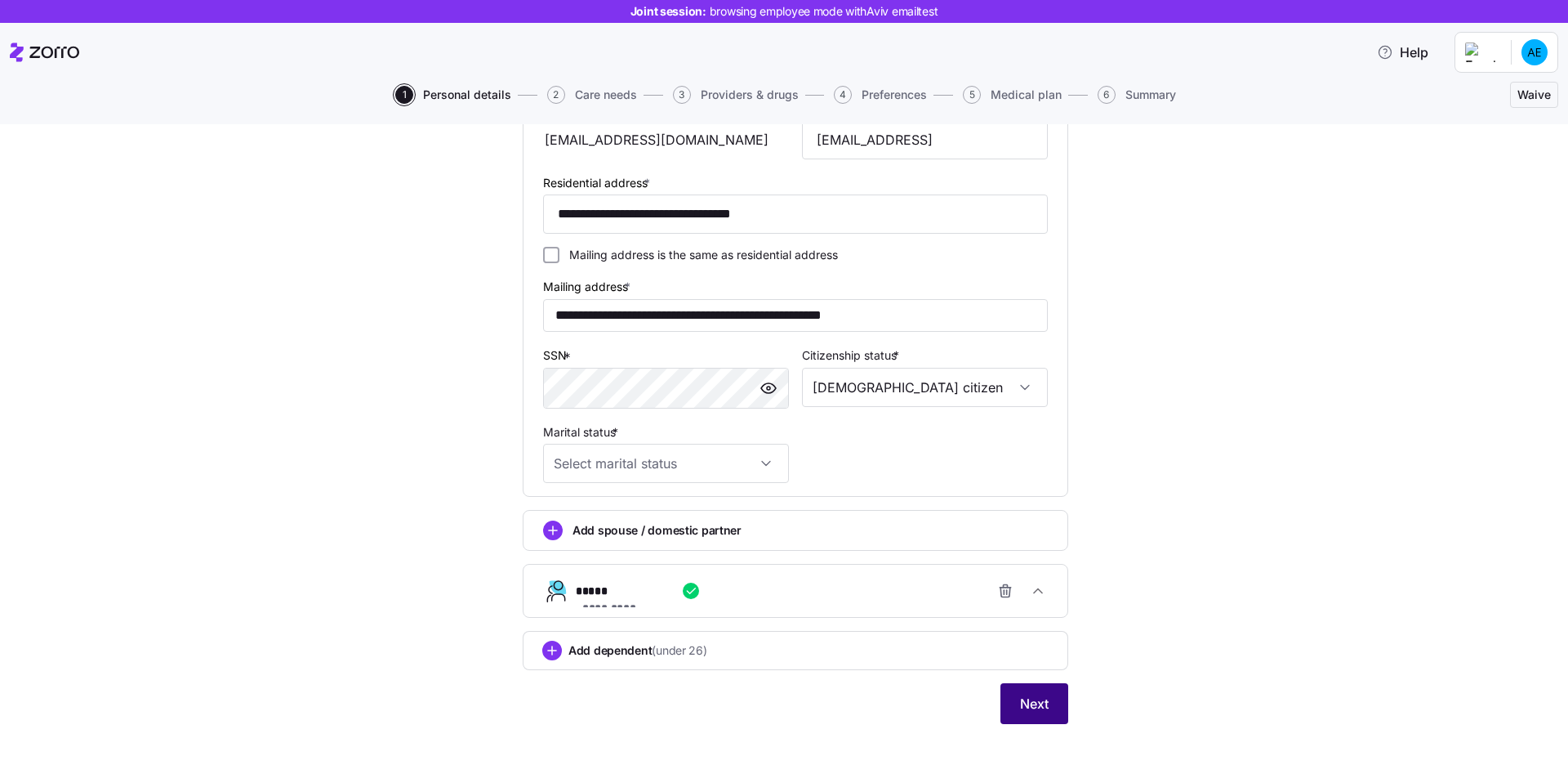
click at [1056, 711] on button "Next" at bounding box center [1035, 703] width 68 height 41
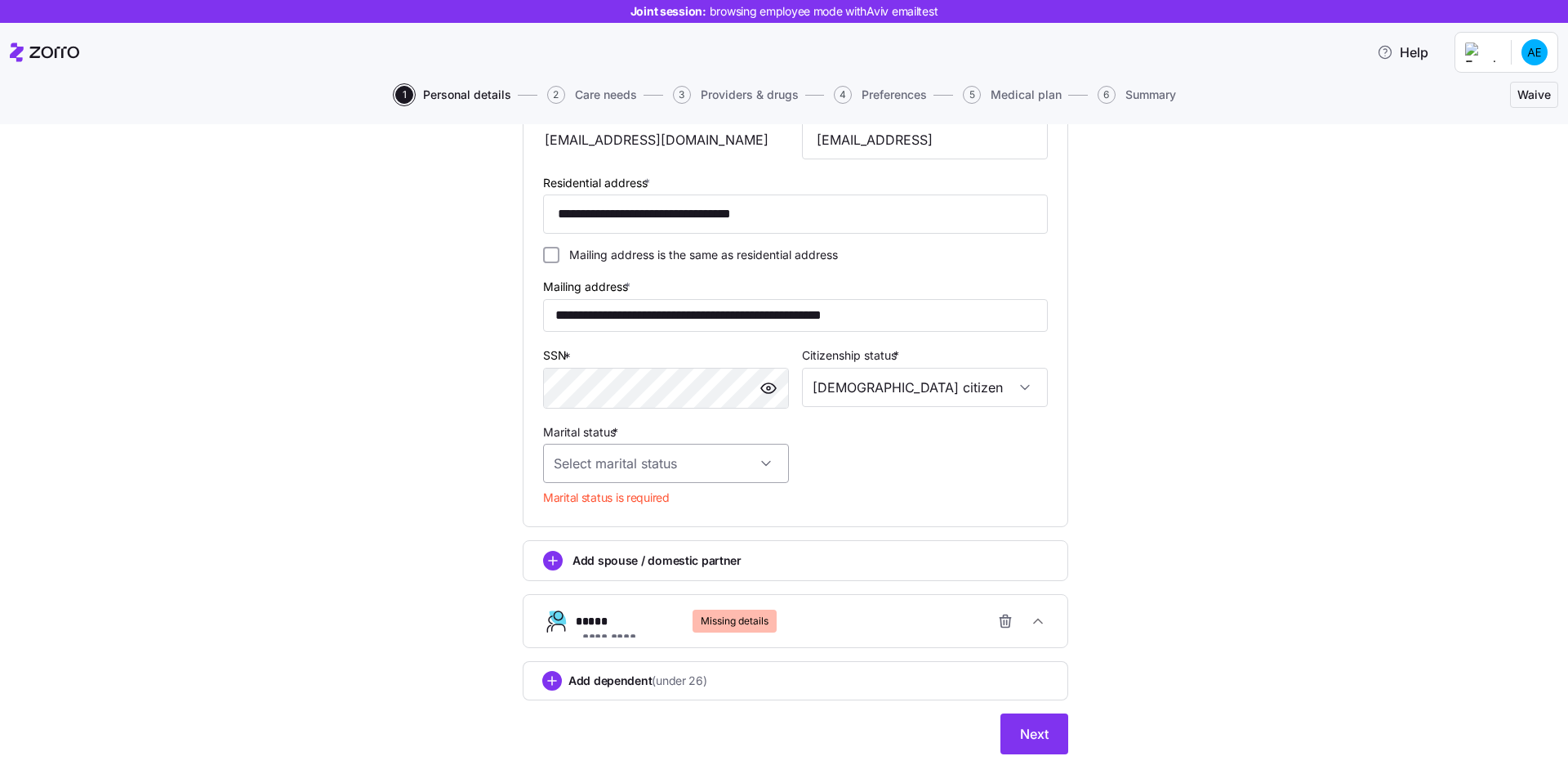
click at [684, 458] on input "Marital status *" at bounding box center [666, 463] width 246 height 39
click at [694, 507] on div "Single" at bounding box center [666, 513] width 233 height 34
type input "Single"
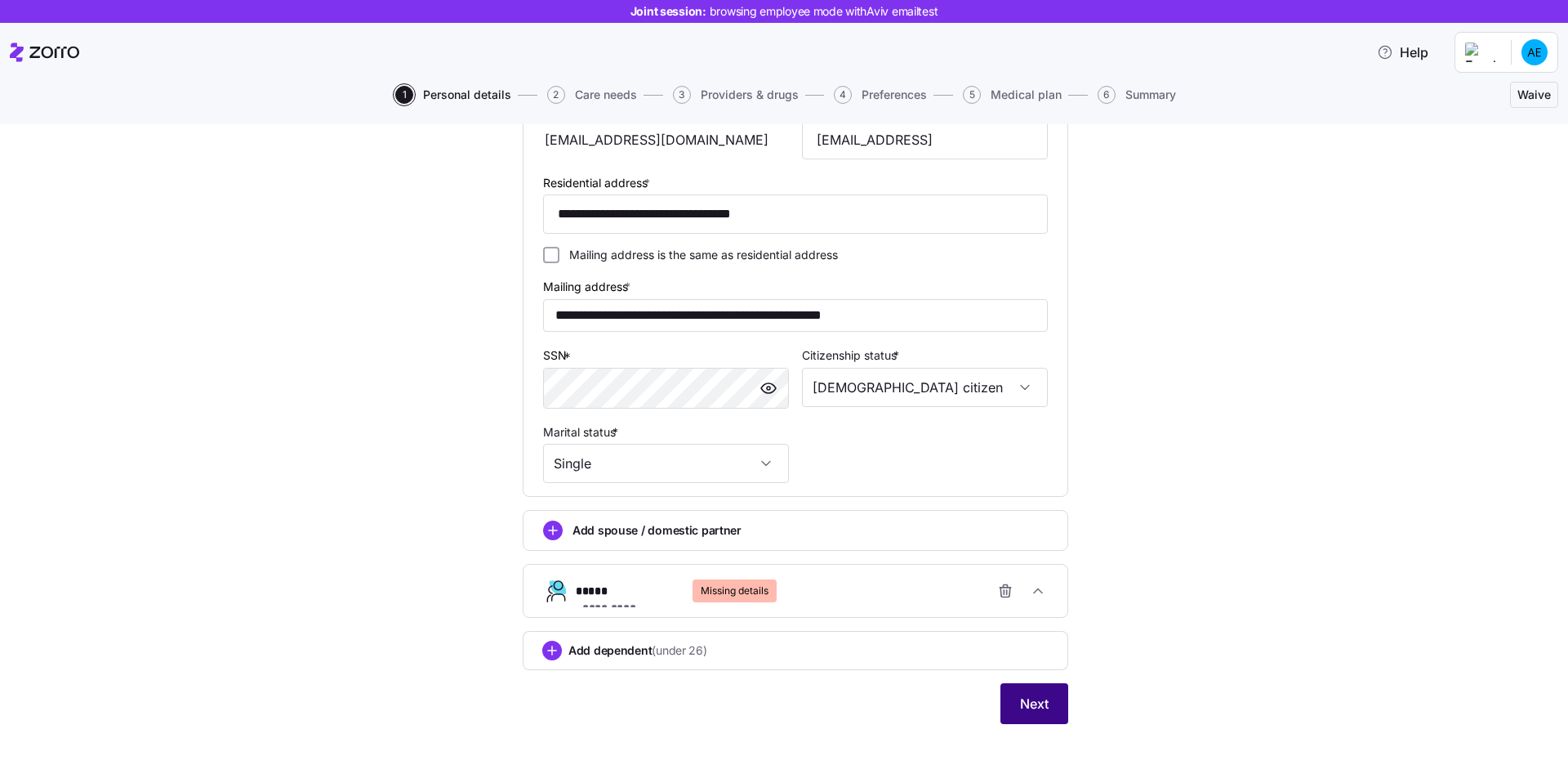
click at [1031, 706] on span "Next" at bounding box center [1034, 704] width 28 height 20
click at [1004, 591] on icon "button" at bounding box center [1004, 592] width 0 height 4
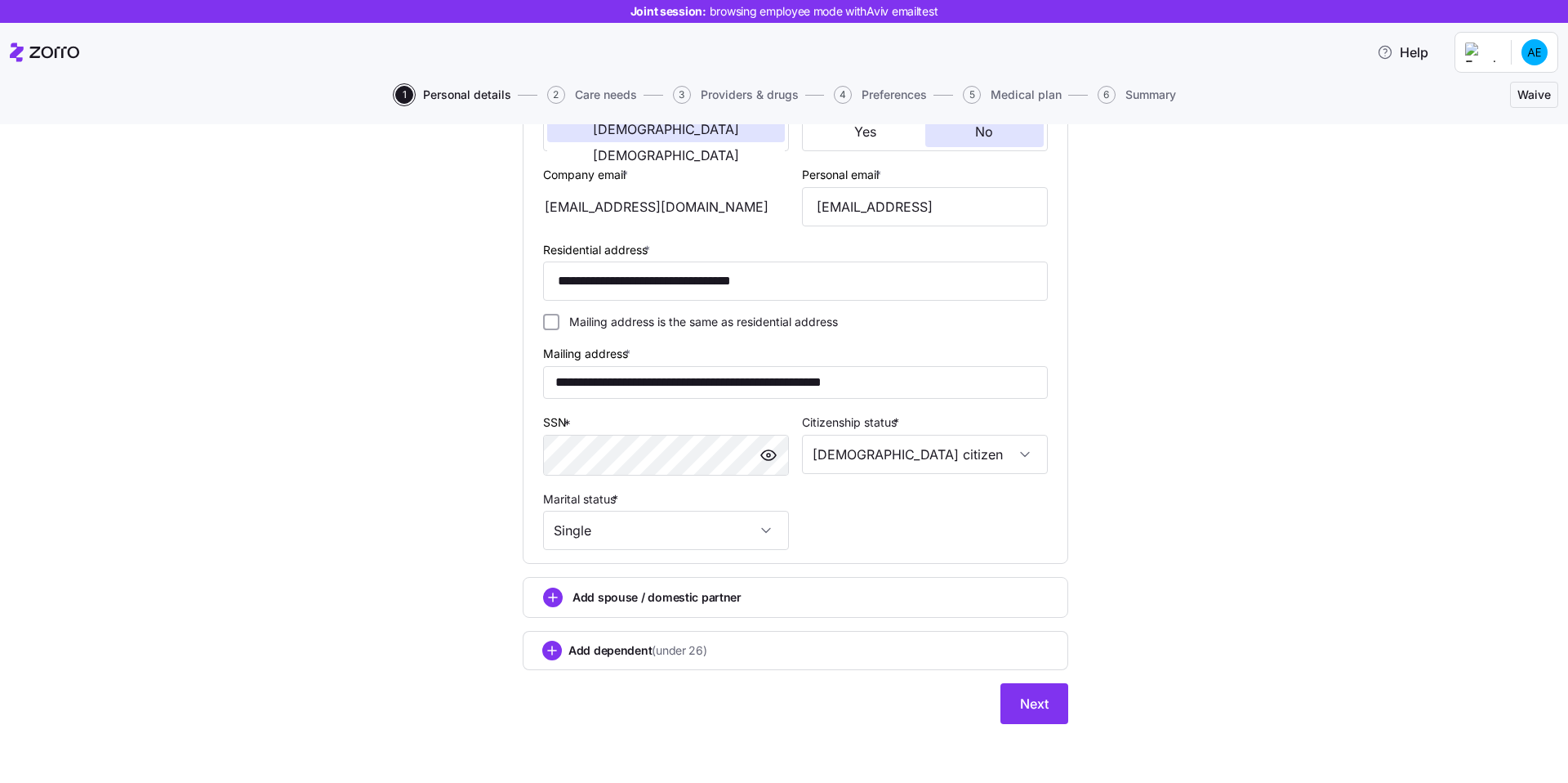
scroll to position [359, 0]
click at [1034, 706] on span "Next" at bounding box center [1034, 704] width 28 height 20
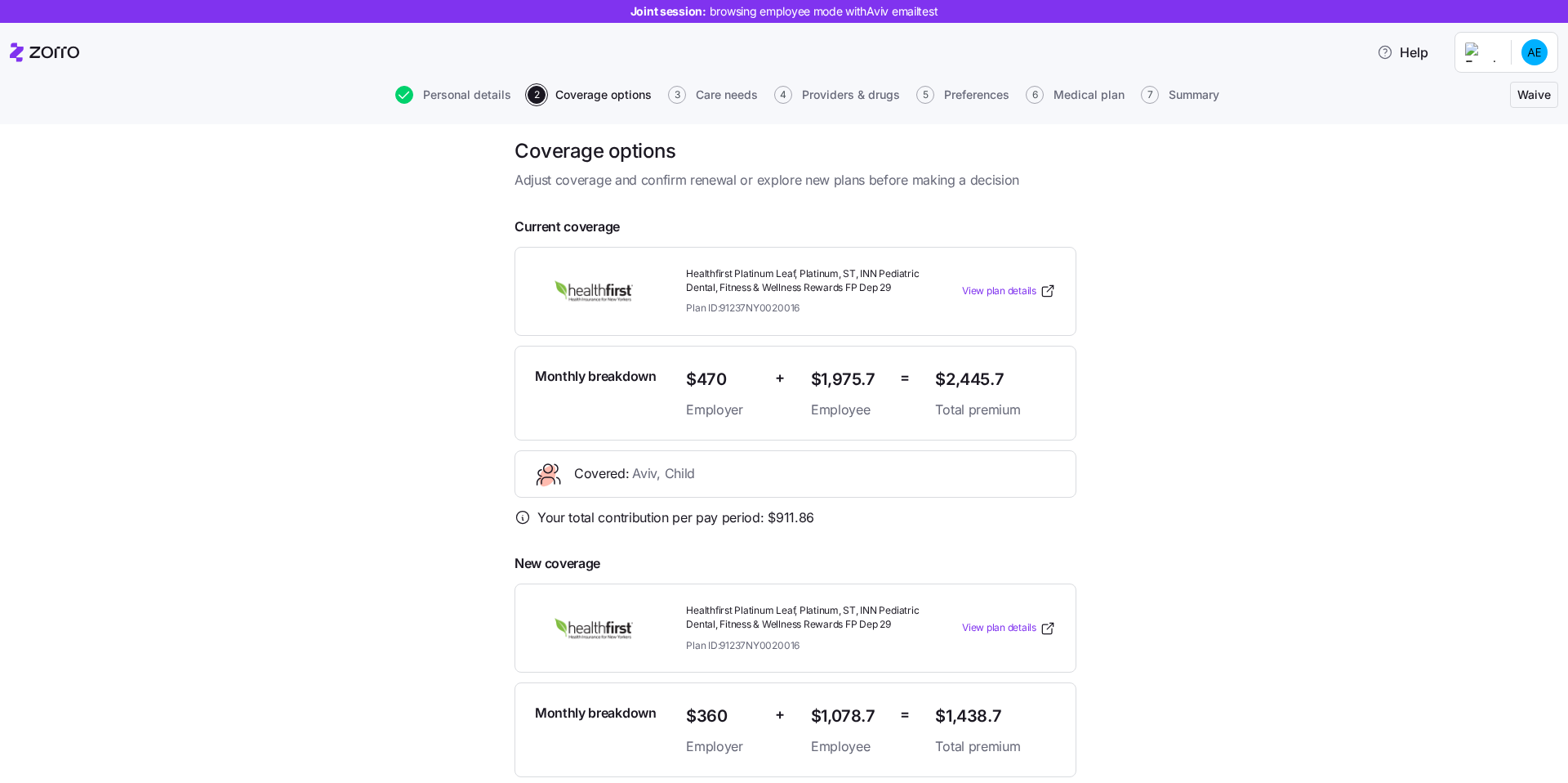
scroll to position [314, 0]
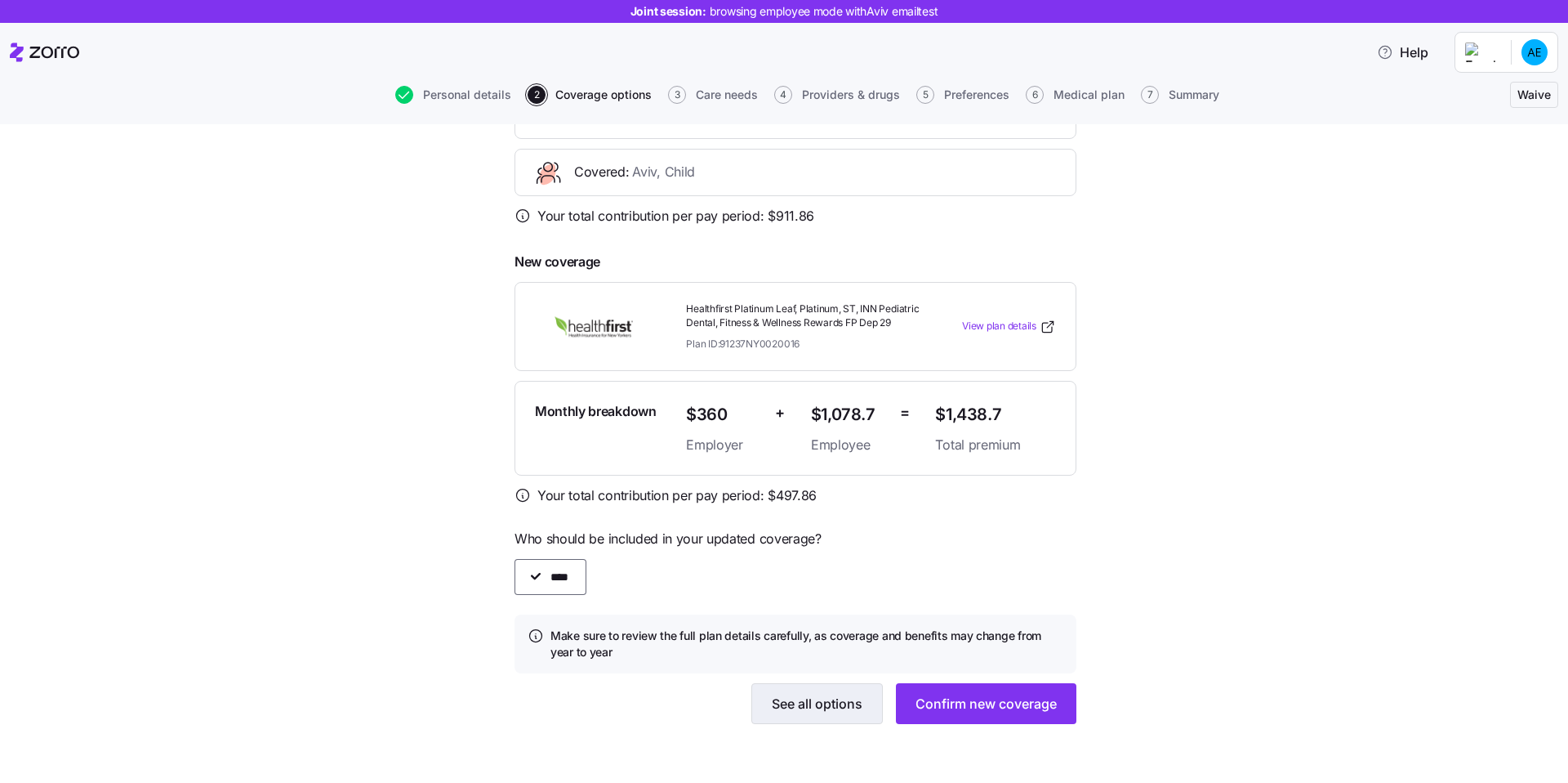
click at [816, 701] on span "See all options" at bounding box center [817, 704] width 91 height 20
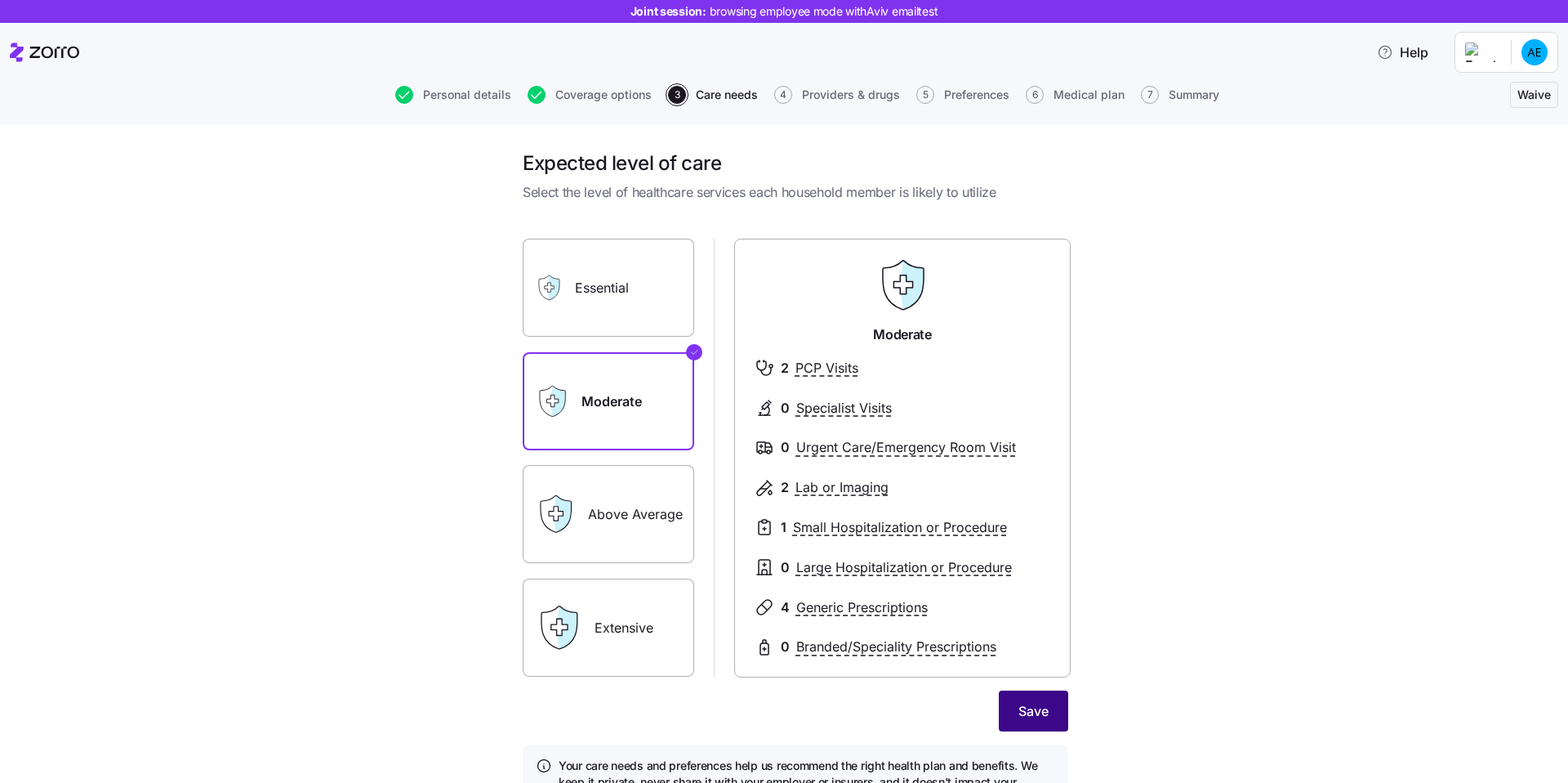
click at [1026, 712] on span "Save" at bounding box center [1034, 711] width 30 height 20
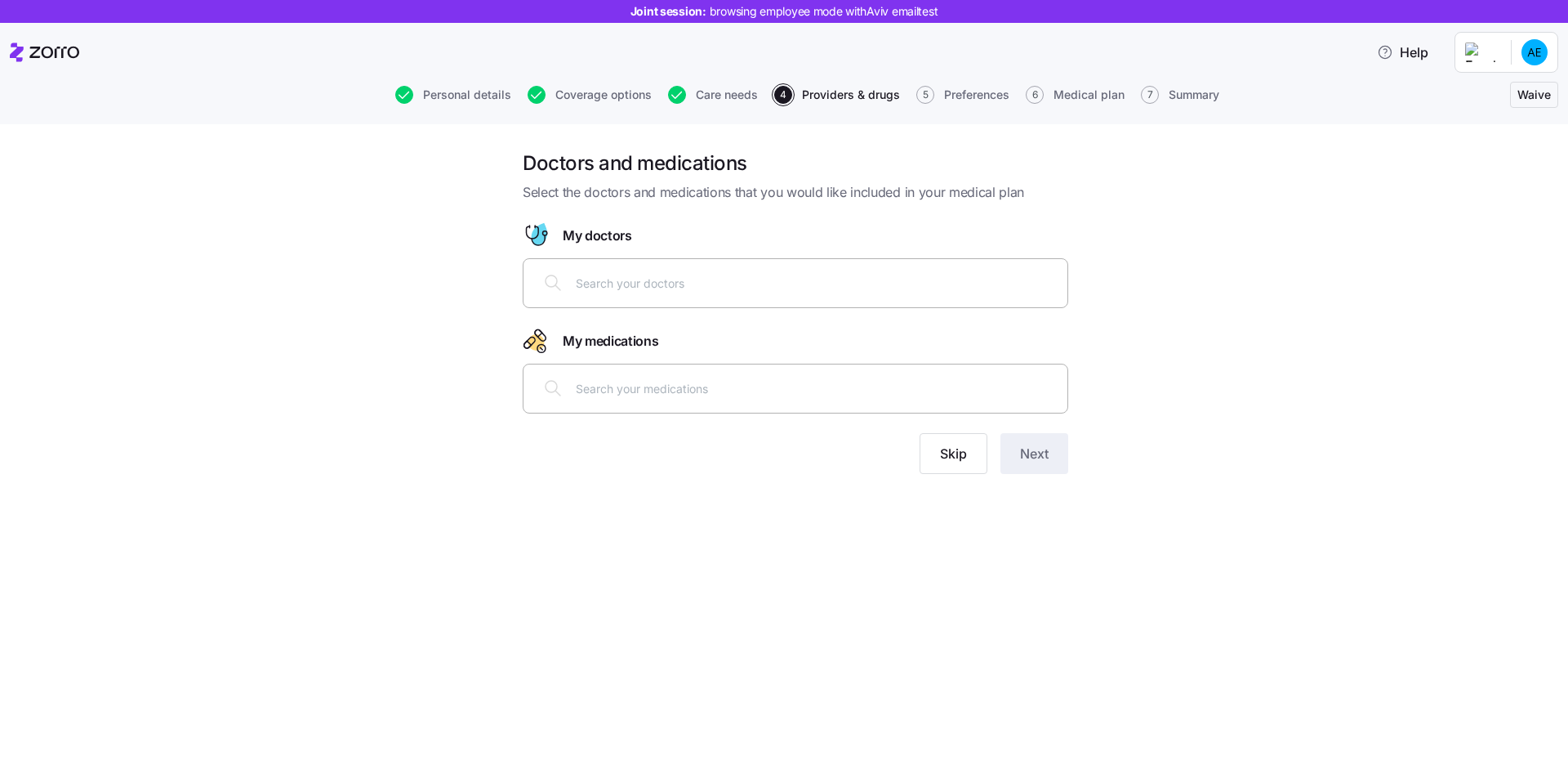
click at [734, 285] on input "text" at bounding box center [816, 283] width 482 height 18
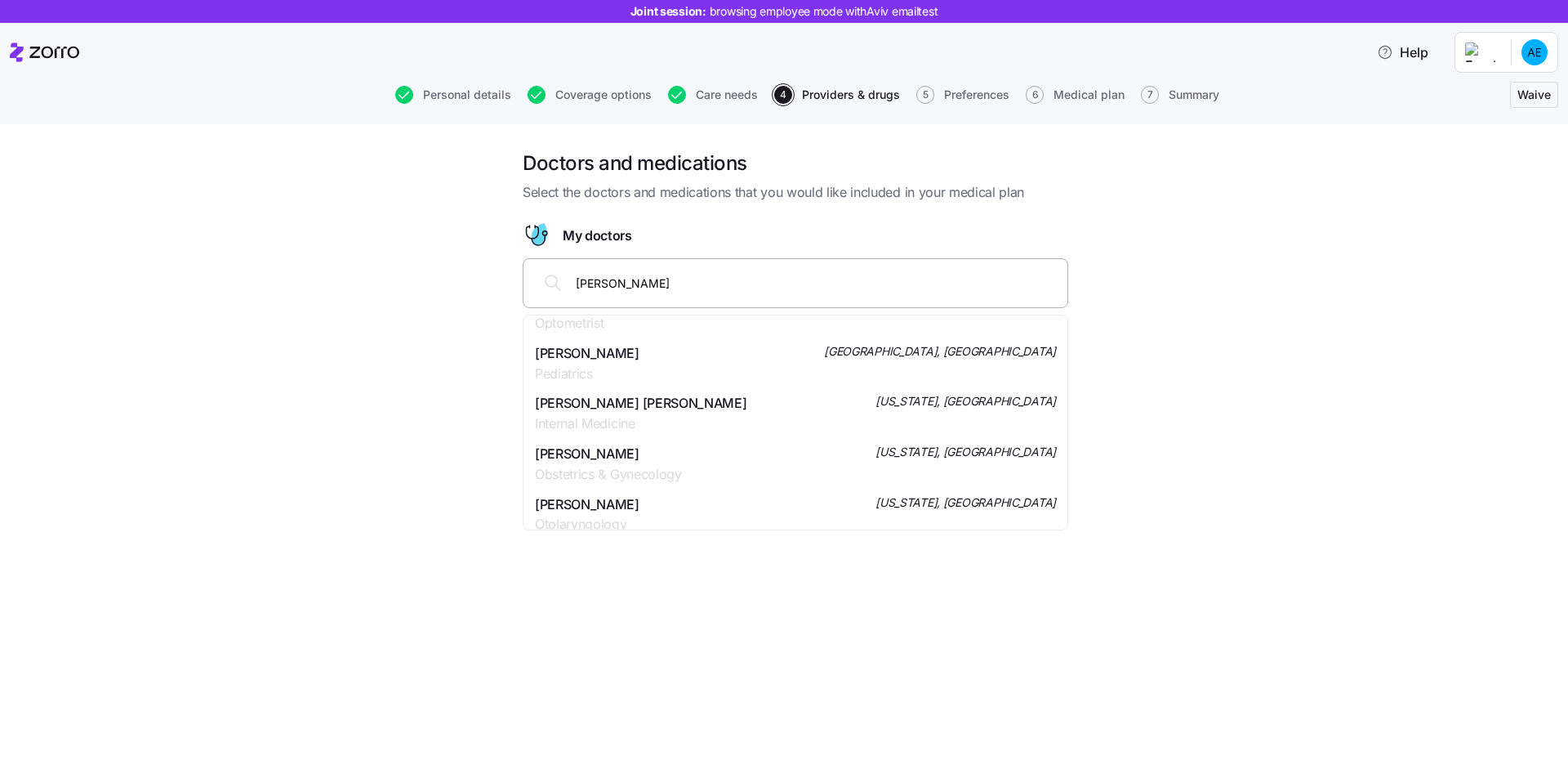
scroll to position [5661, 0]
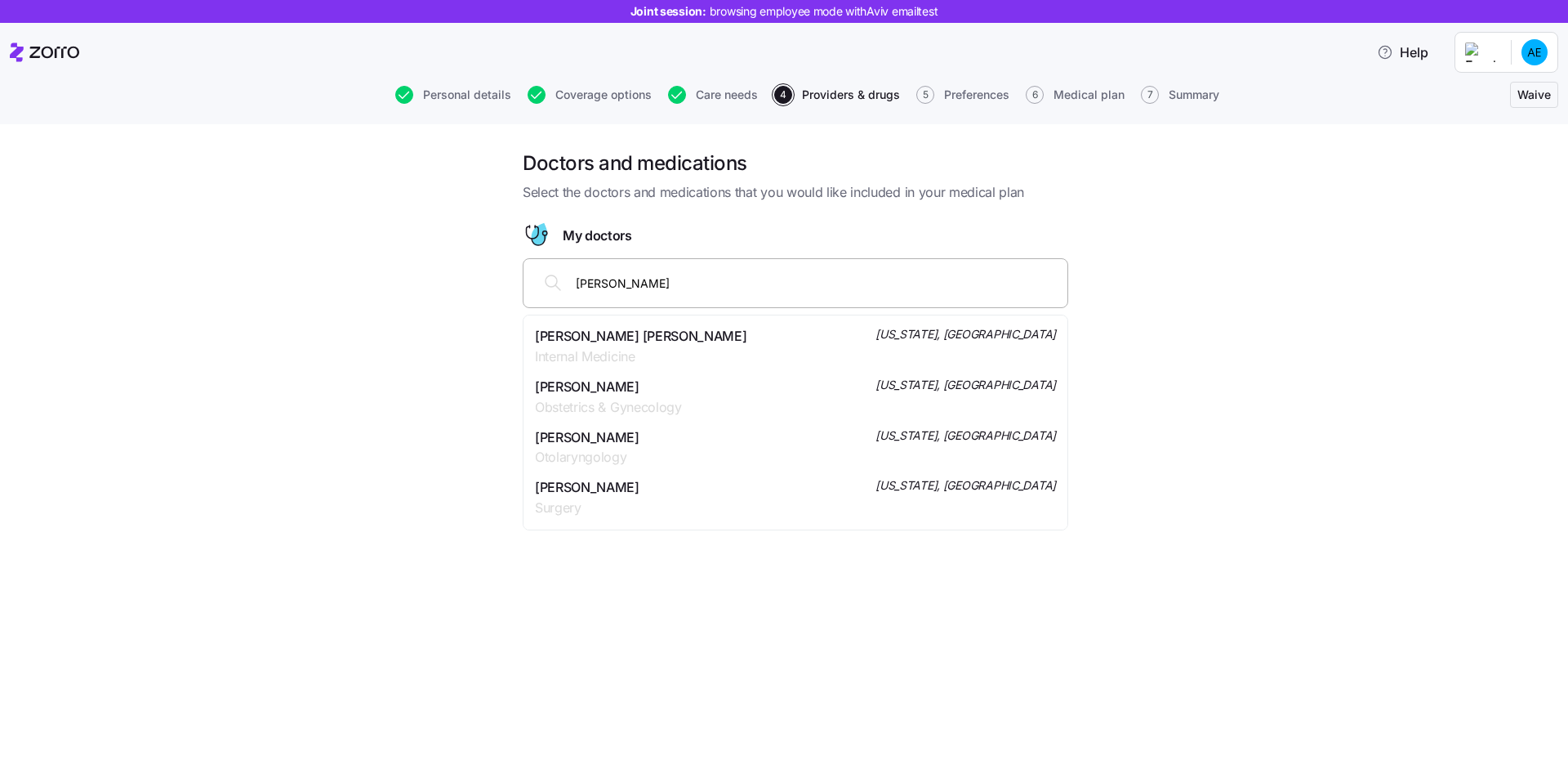
type input "[PERSON_NAME]"
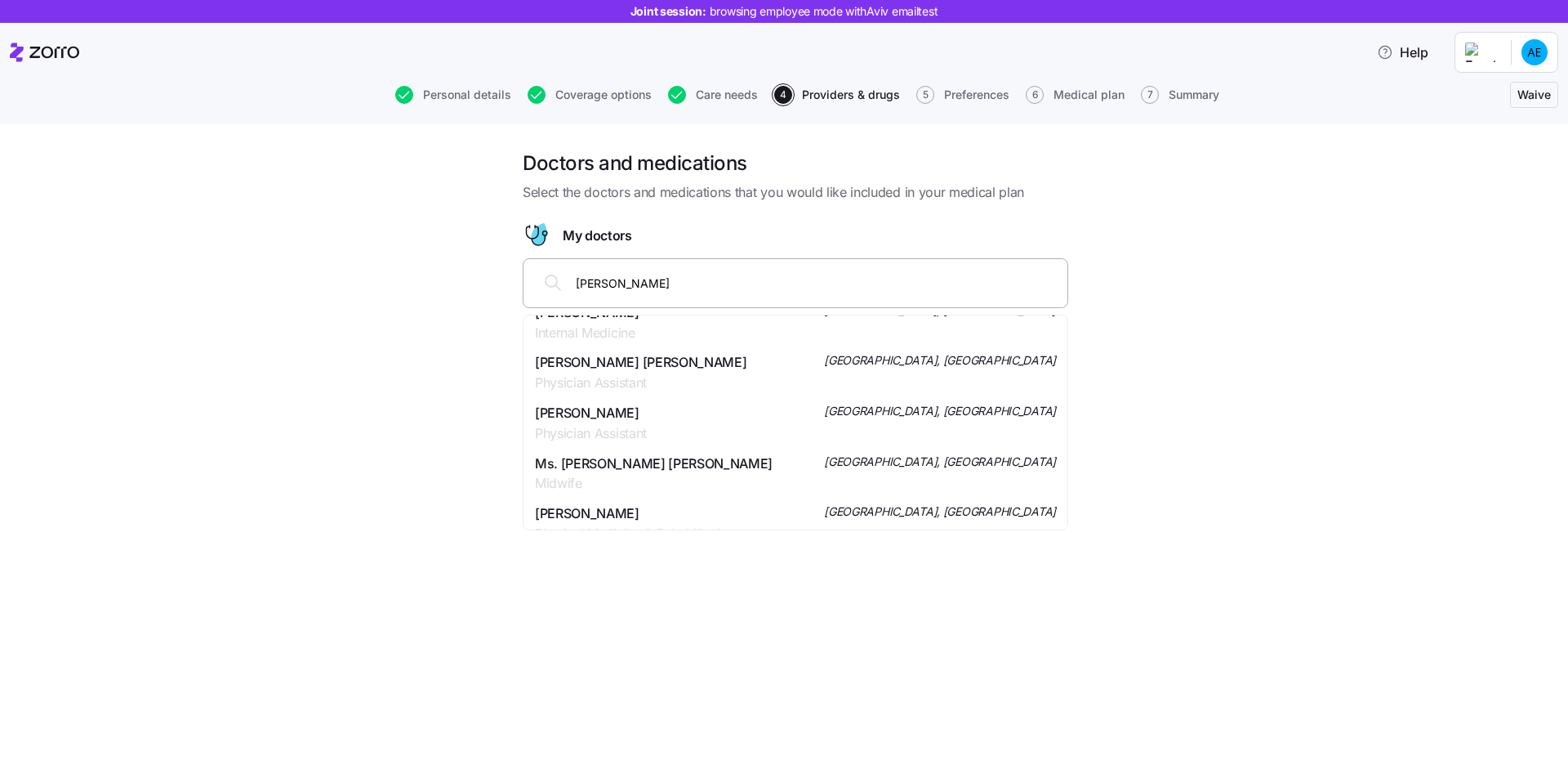
scroll to position [5816, 0]
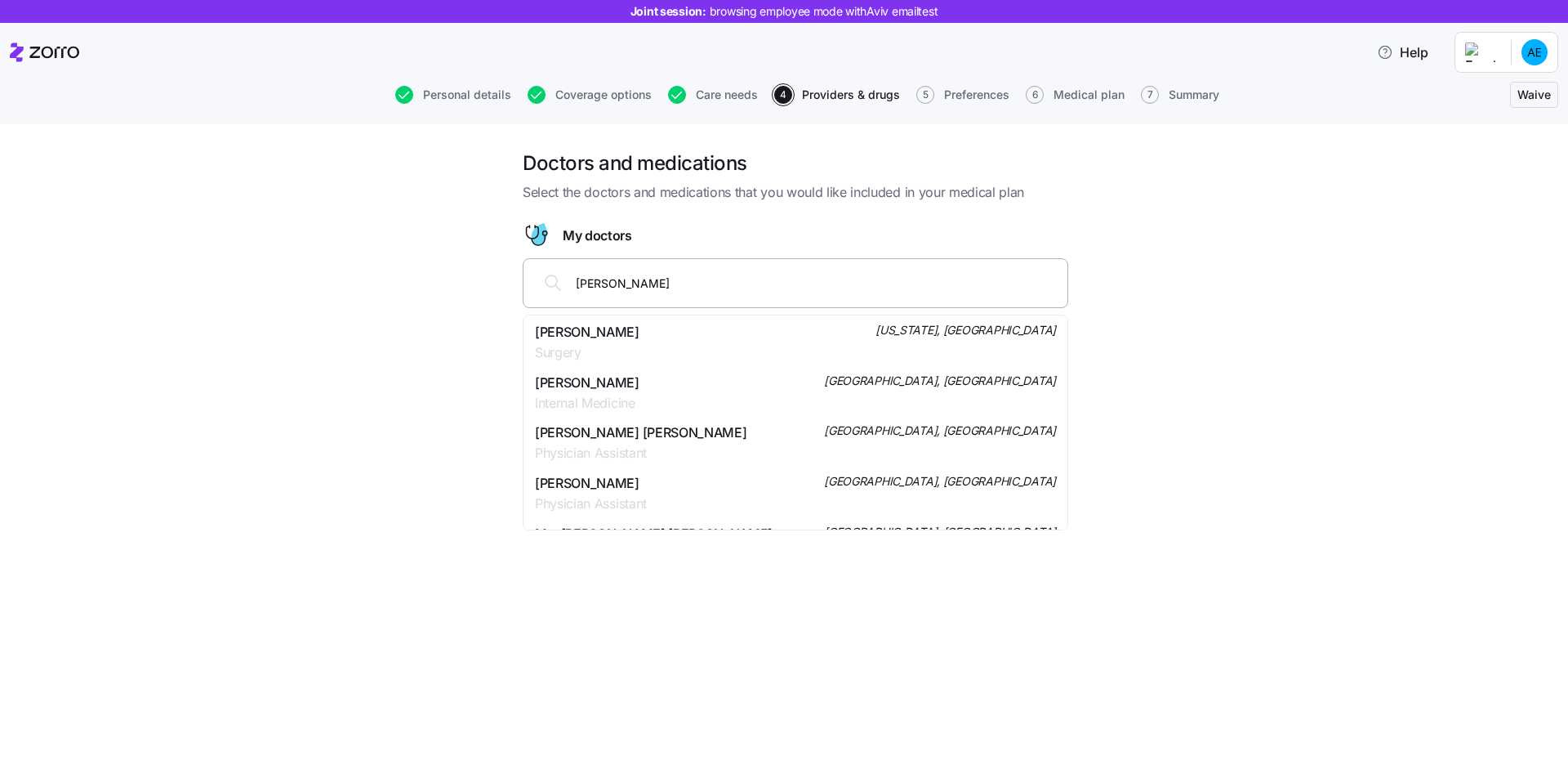
click at [705, 594] on span "Physical Medicine & Rehabilitation" at bounding box center [635, 604] width 200 height 21
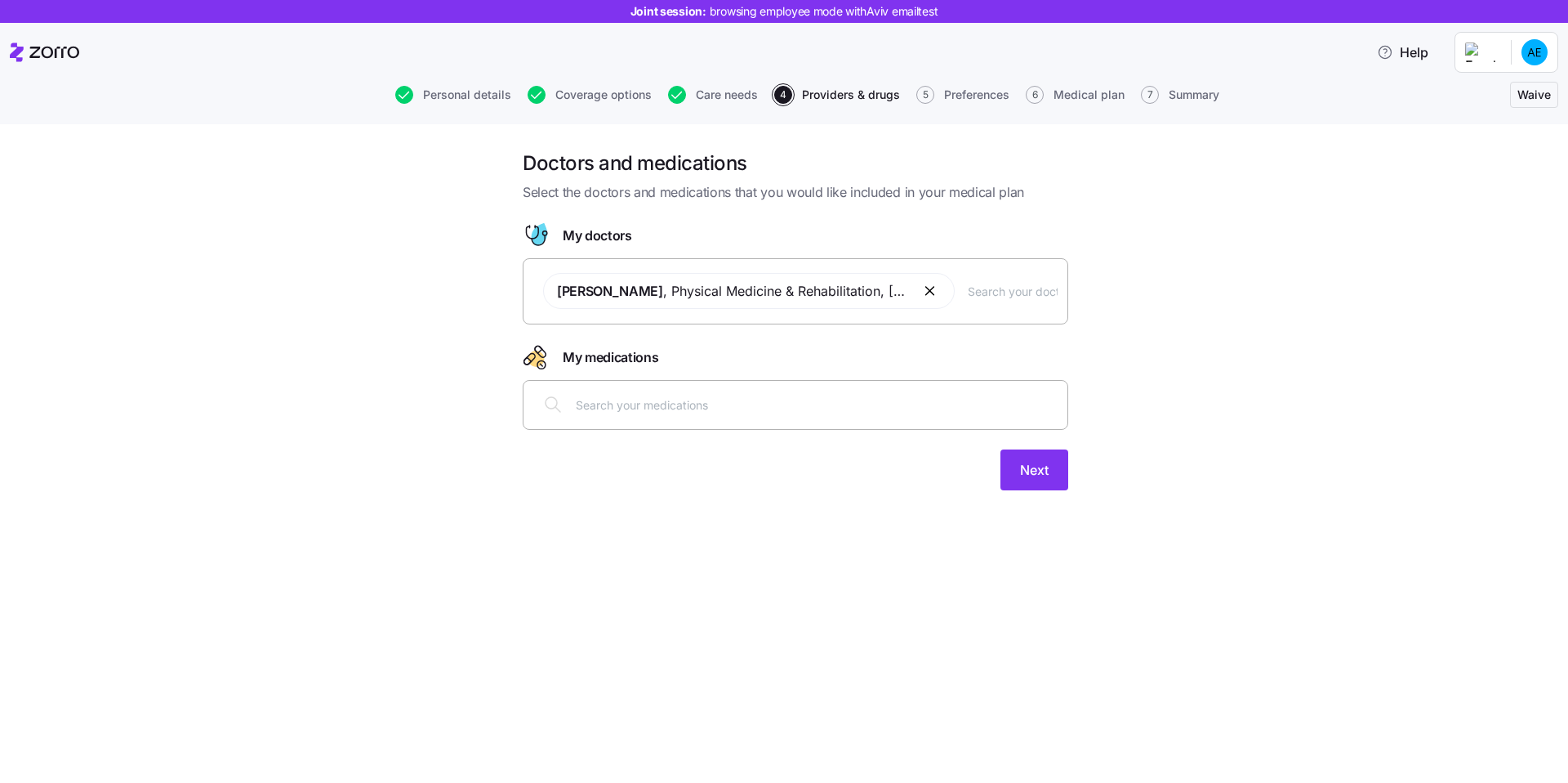
scroll to position [0, 0]
drag, startPoint x: 626, startPoint y: 290, endPoint x: 828, endPoint y: 291, distance: 202.0
click at [828, 290] on span "[PERSON_NAME] , Physical Medicine & Rehabilitation , [GEOGRAPHIC_DATA], [GEOGRA…" at bounding box center [733, 291] width 351 height 21
drag, startPoint x: 838, startPoint y: 293, endPoint x: 752, endPoint y: 290, distance: 86.1
click at [752, 290] on span "[PERSON_NAME] , Physical Medicine & Rehabilitation , [GEOGRAPHIC_DATA], [GEOGRA…" at bounding box center [733, 291] width 351 height 21
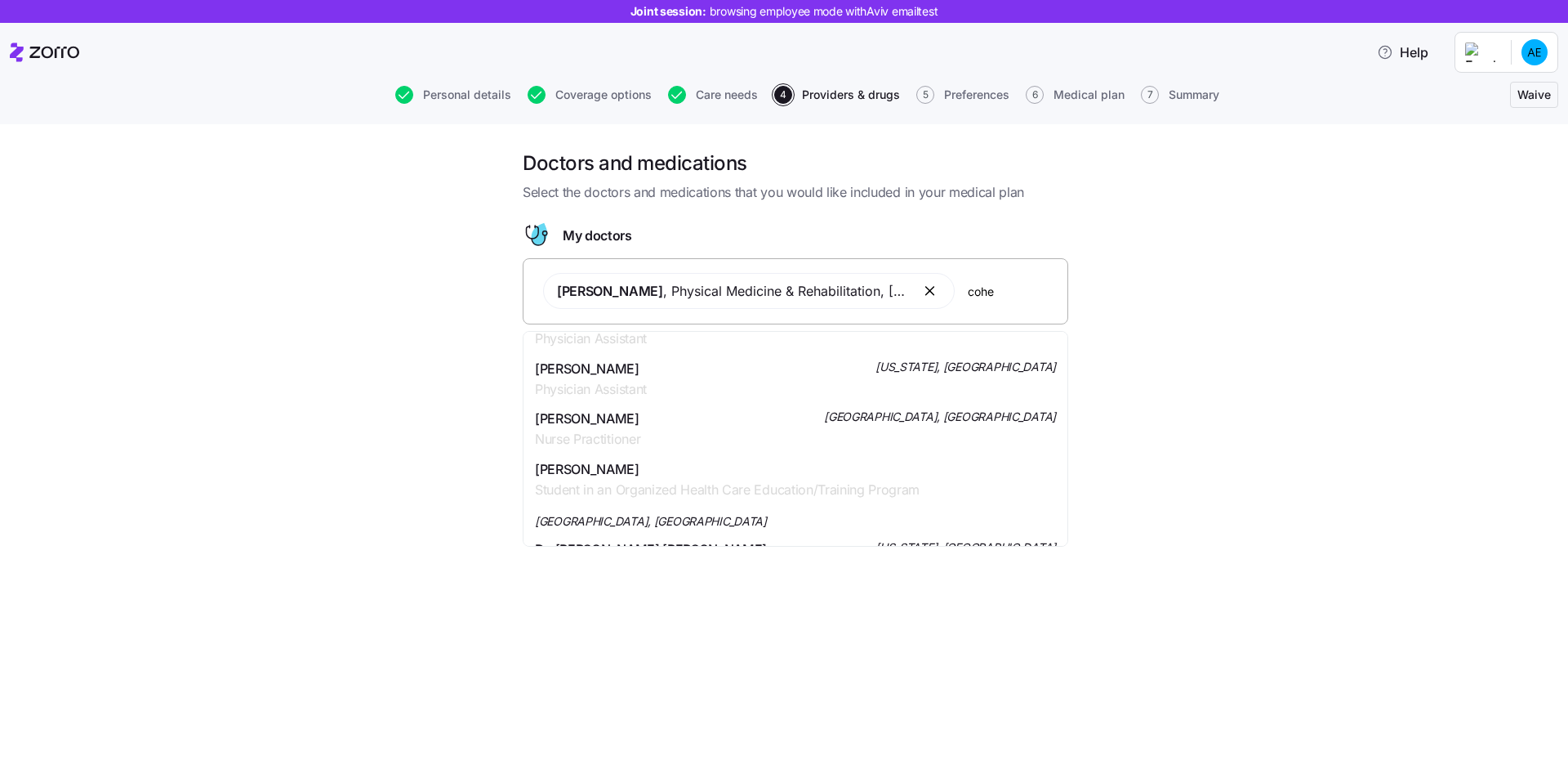
scroll to position [741, 0]
type input "cohe"
click at [629, 495] on div "[PERSON_NAME] Student in an Organized Health Care Education/Training Program [G…" at bounding box center [795, 489] width 537 height 80
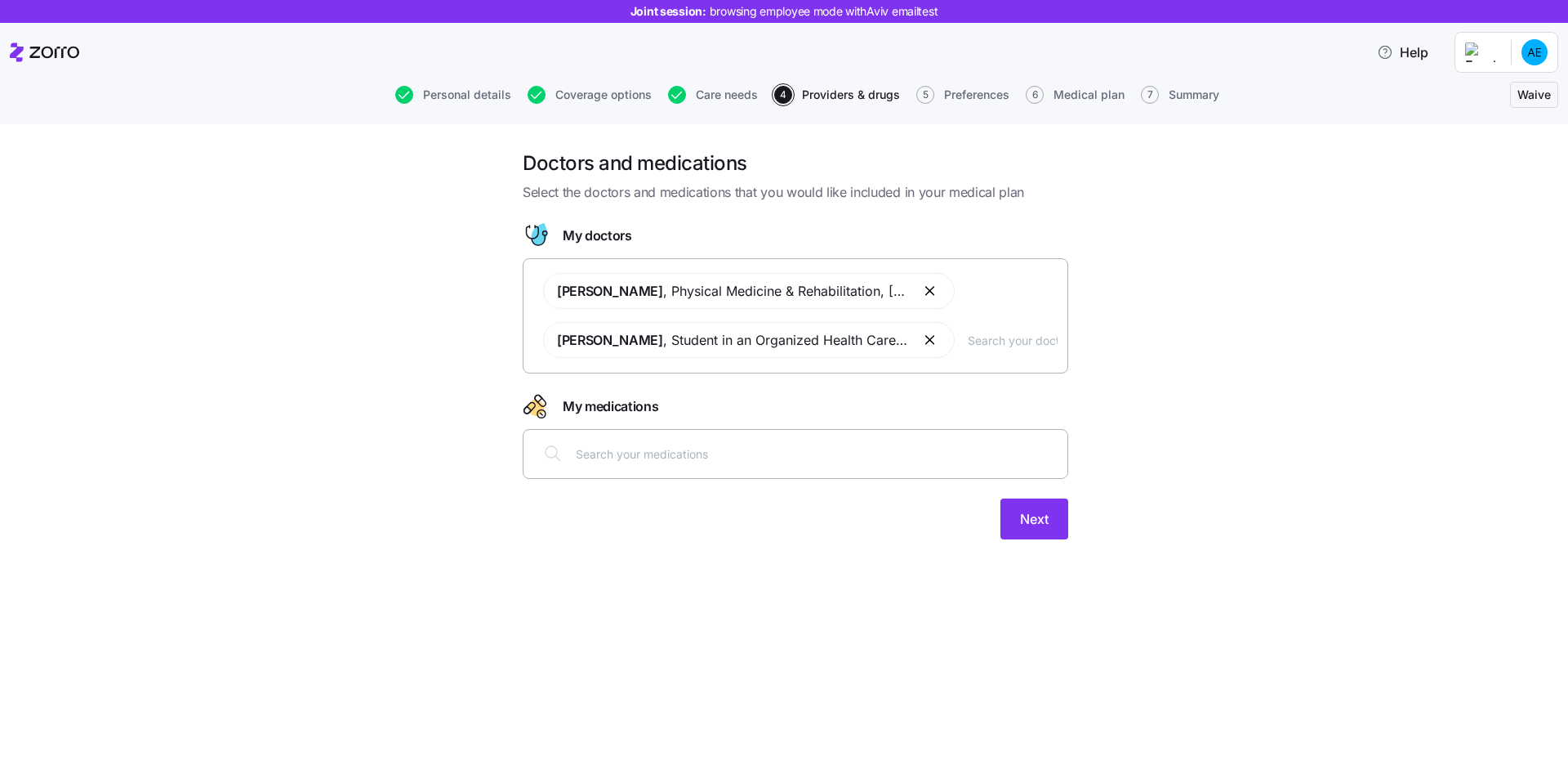
click at [790, 335] on span "[PERSON_NAME] , Student in an Organized Health Care Education/Training Program …" at bounding box center [733, 340] width 351 height 21
click at [929, 342] on button "button" at bounding box center [932, 340] width 20 height 20
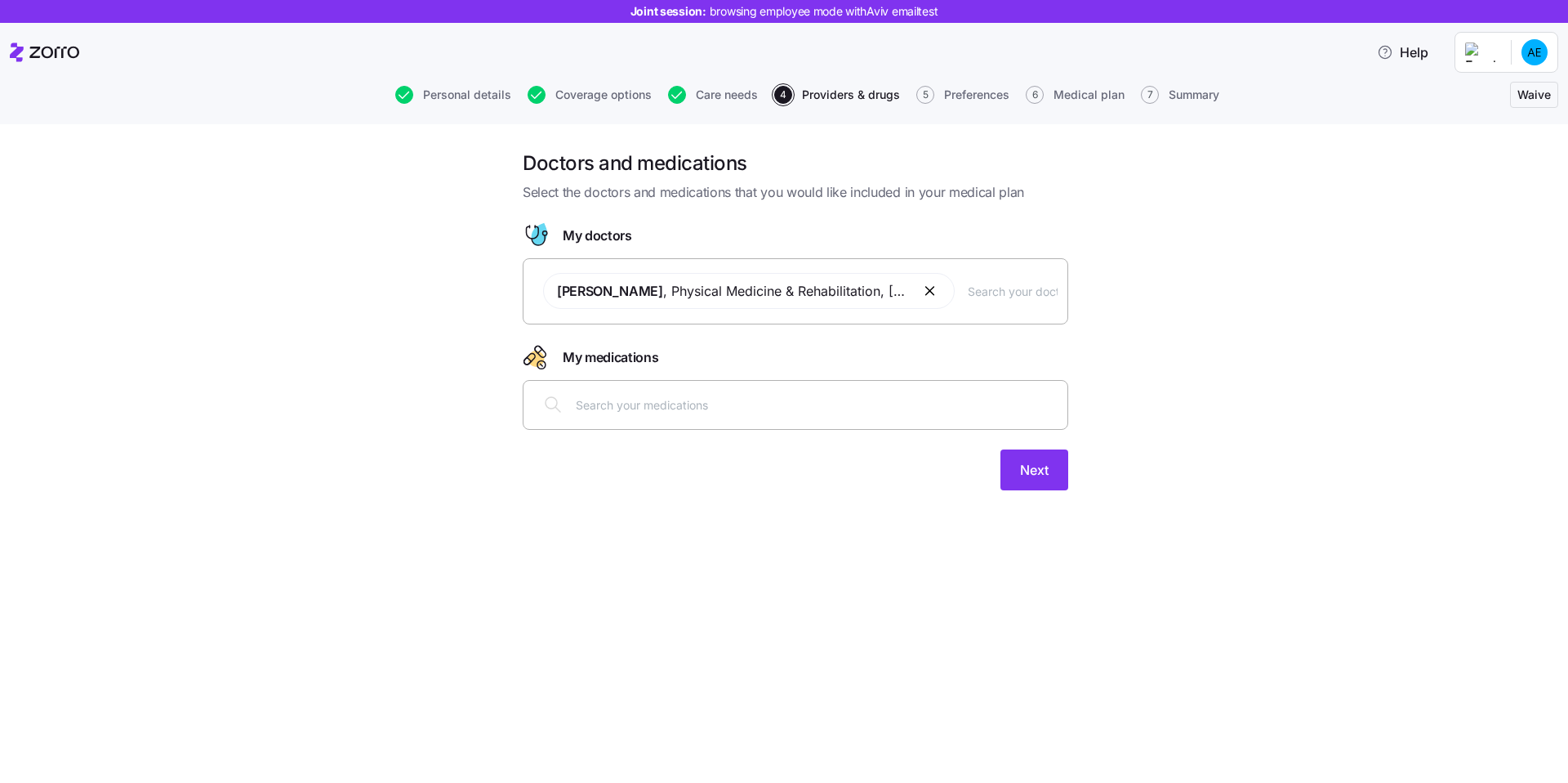
click at [927, 289] on button "button" at bounding box center [932, 291] width 20 height 20
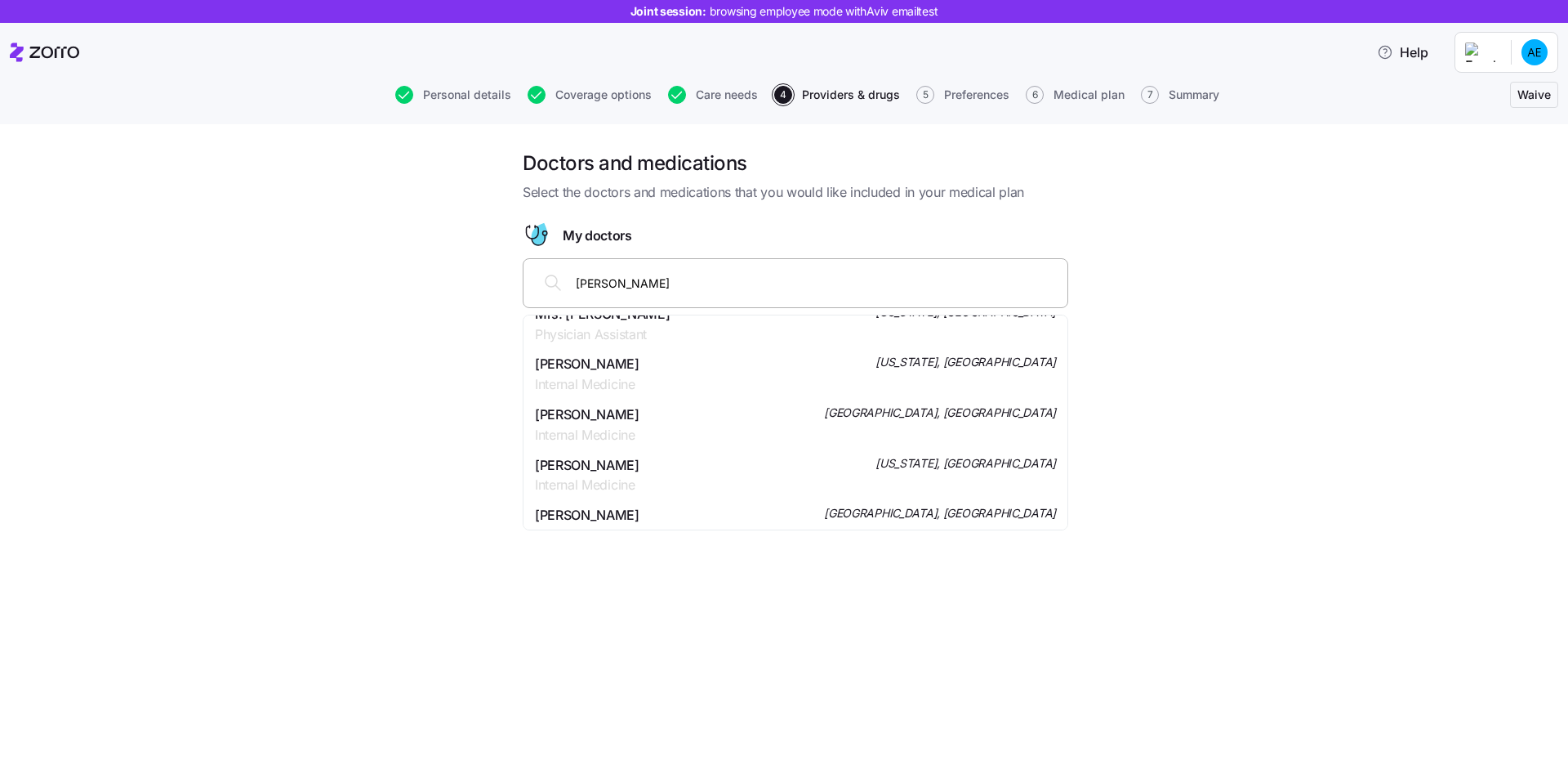
scroll to position [596, 0]
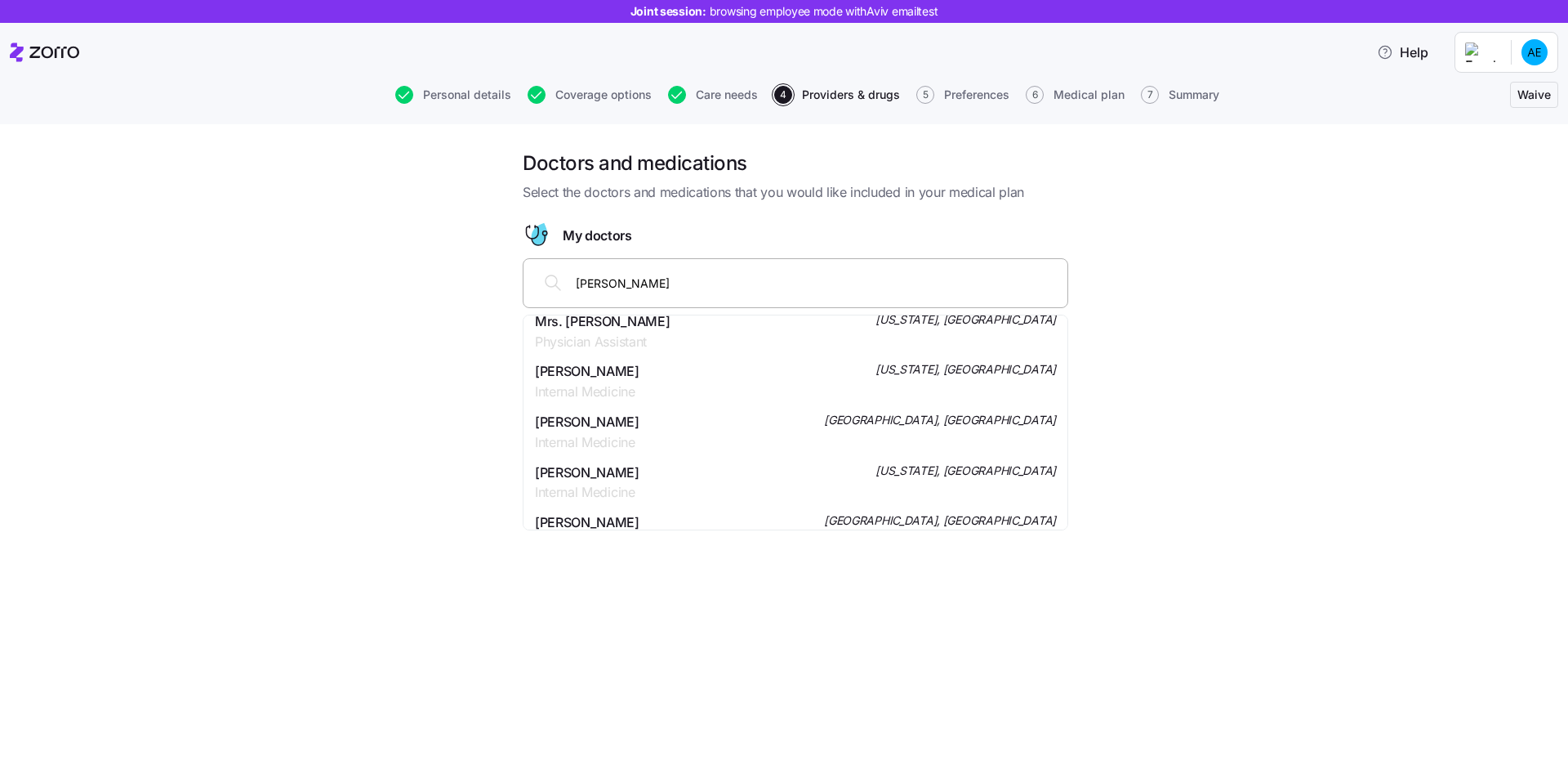
click at [571, 279] on div "[PERSON_NAME]" at bounding box center [795, 282] width 524 height 39
click at [577, 285] on input "[PERSON_NAME]" at bounding box center [816, 283] width 482 height 18
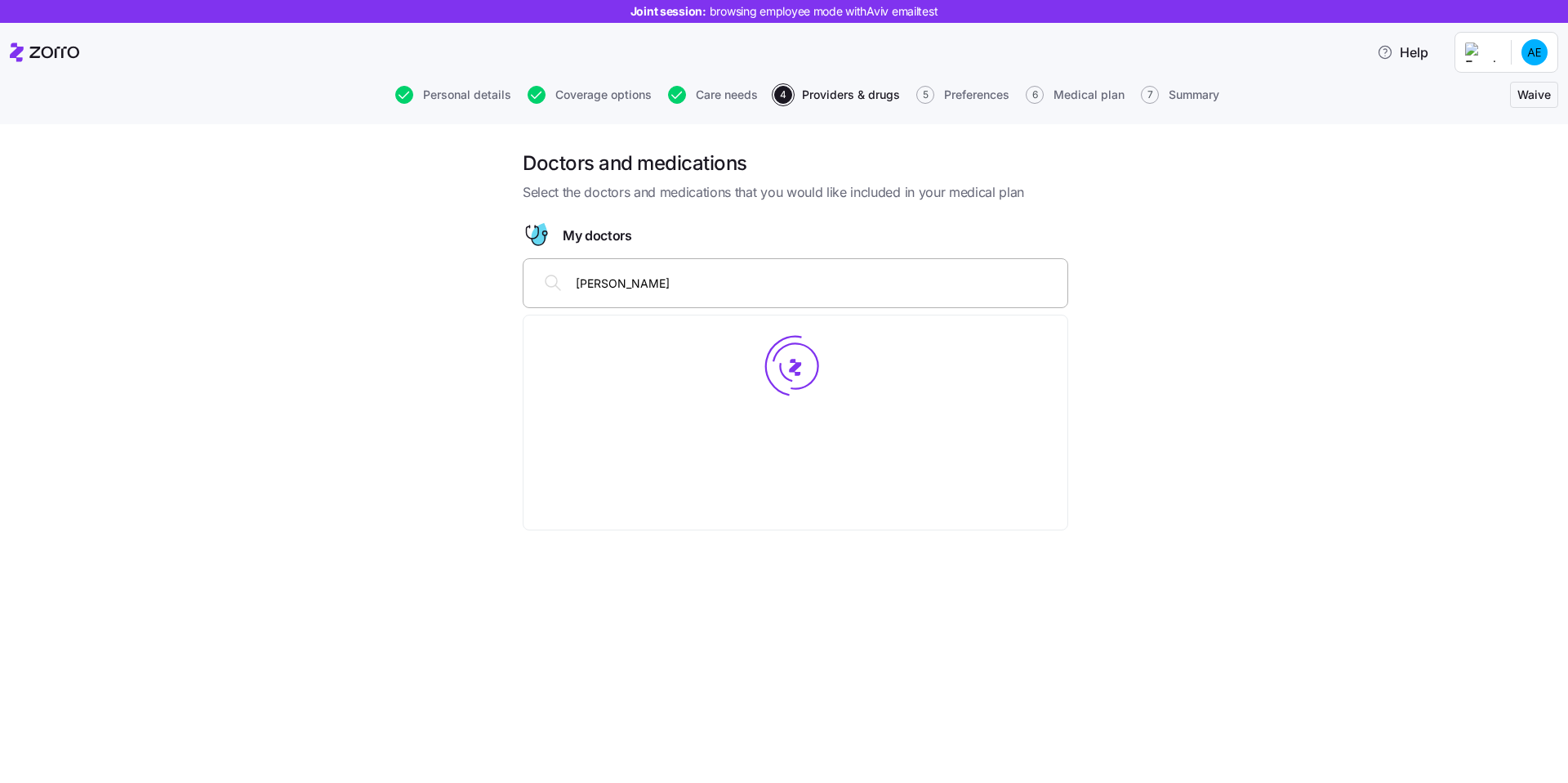
type input "[PERSON_NAME]"
click at [764, 195] on span "Select the doctors and medications that you would like included in your medical…" at bounding box center [795, 192] width 546 height 21
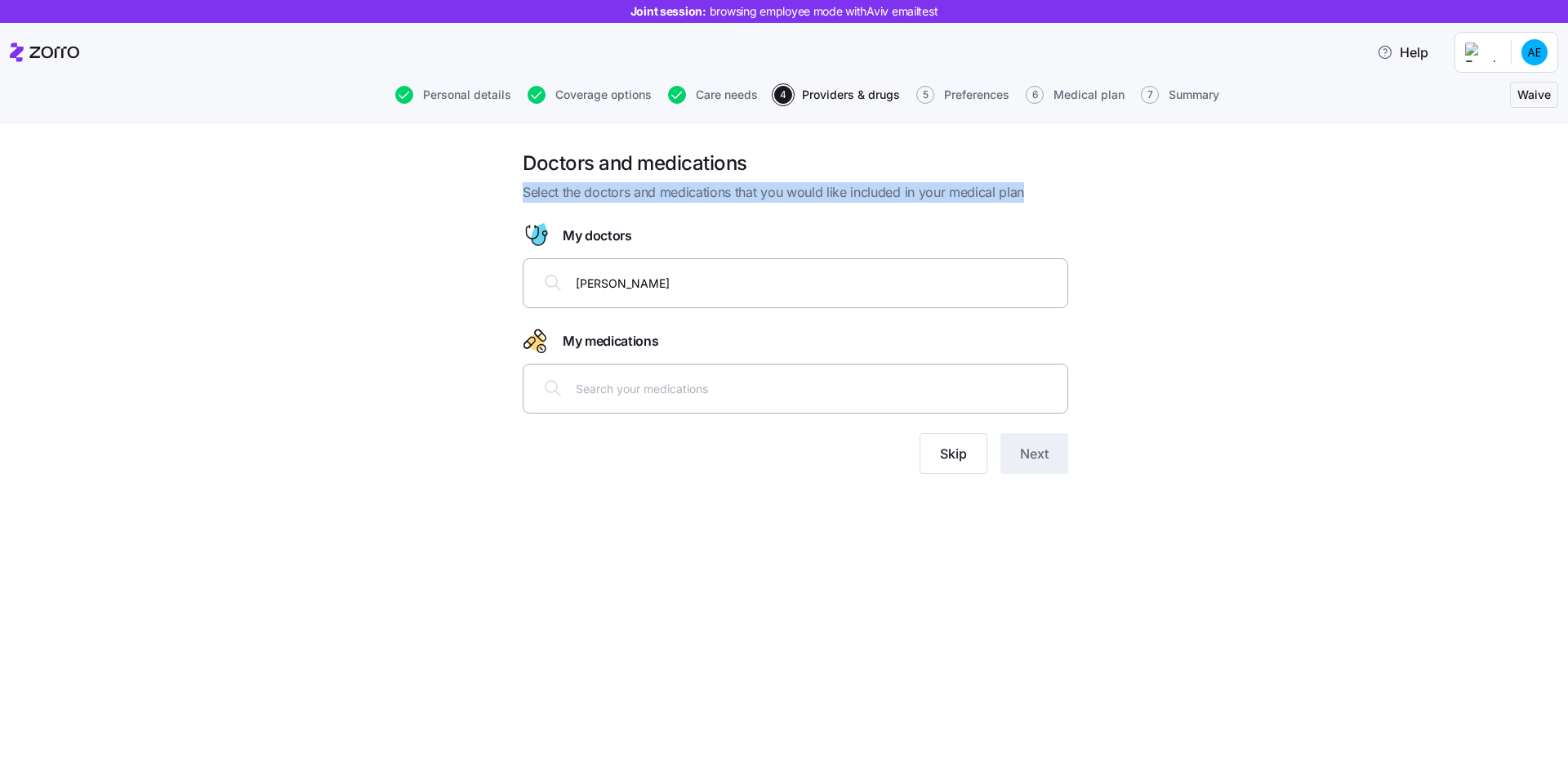
click at [711, 277] on input "[PERSON_NAME]" at bounding box center [816, 283] width 482 height 18
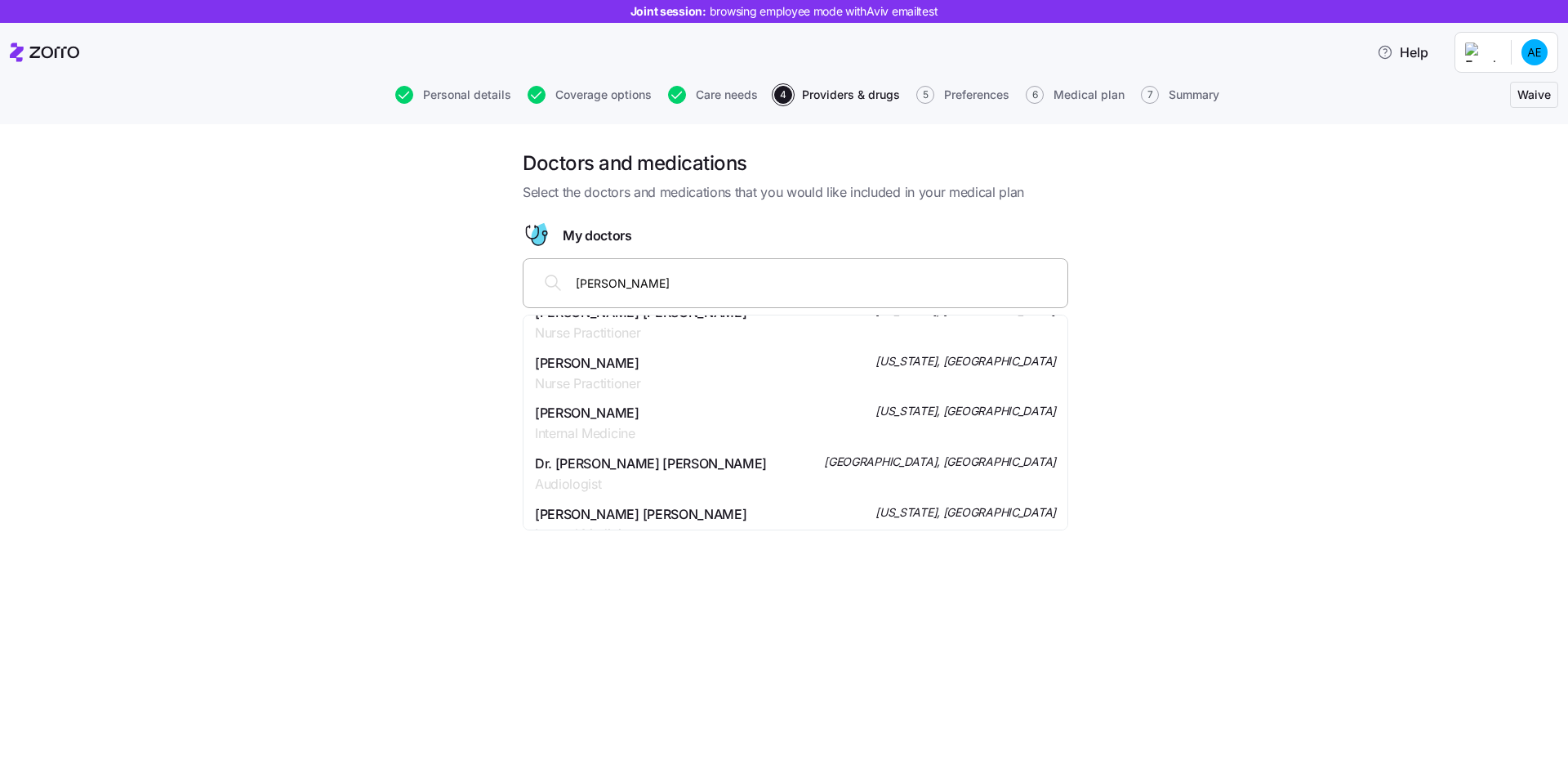
scroll to position [6653, 0]
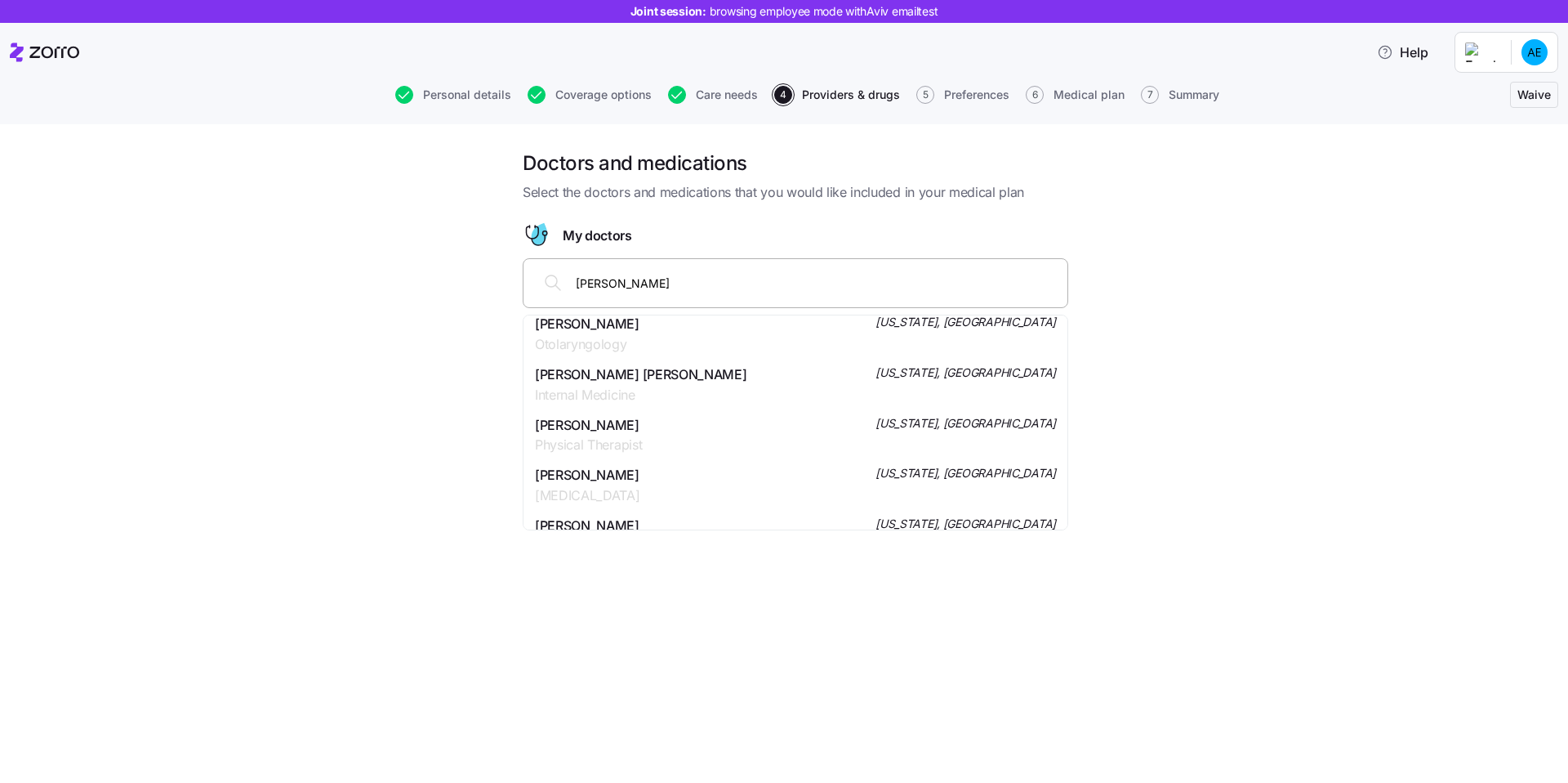
click at [707, 283] on input "[PERSON_NAME]" at bounding box center [816, 283] width 482 height 18
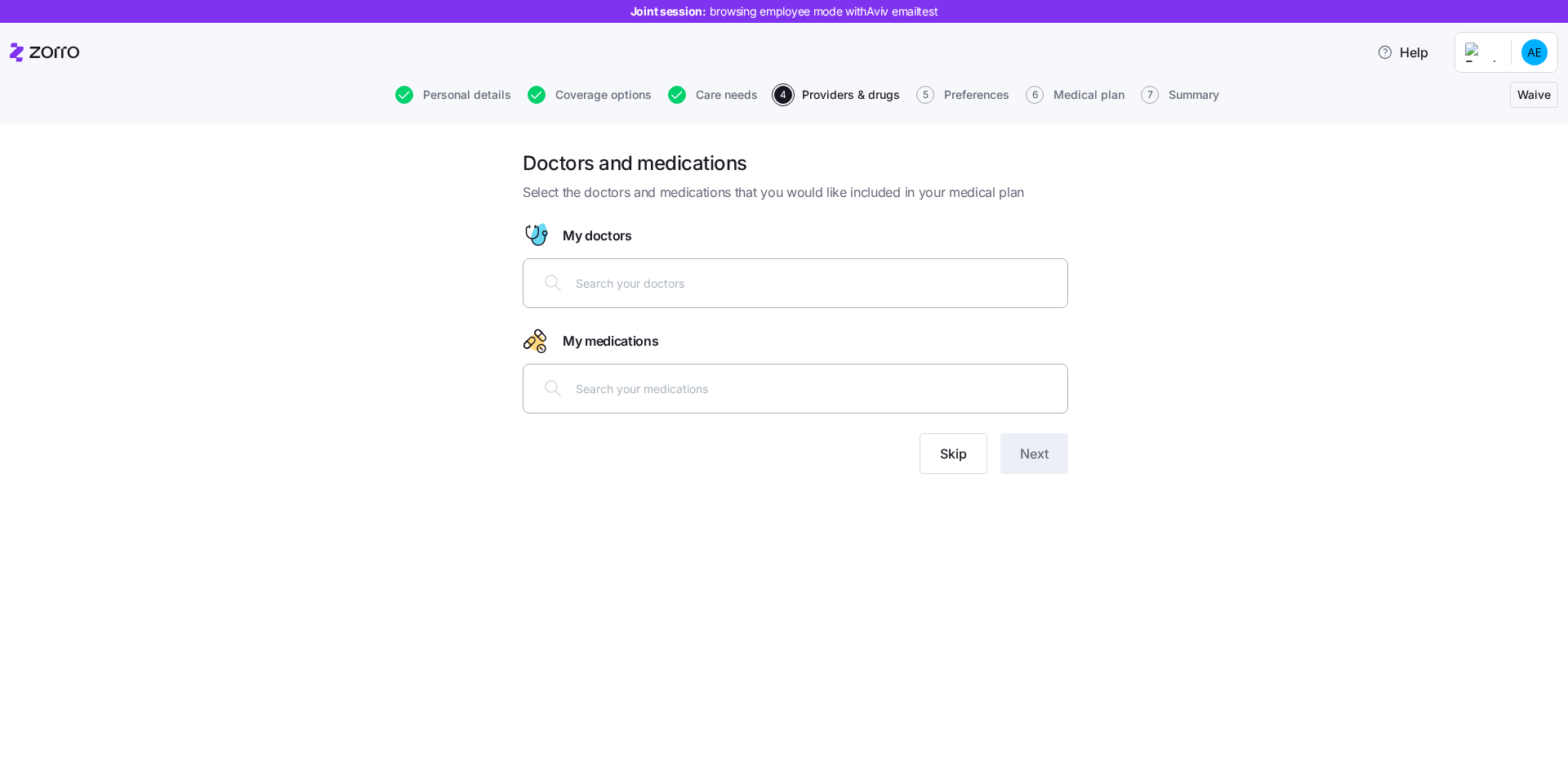
click at [1138, 339] on div "Doctors and medications Select the doctors and medications that you would like …" at bounding box center [795, 322] width 1500 height 343
click at [1004, 290] on input "text" at bounding box center [816, 283] width 482 height 18
click at [1176, 301] on div "Doctors and medications Select the doctors and medications that you would like …" at bounding box center [795, 322] width 1500 height 343
